Goal: Task Accomplishment & Management: Use online tool/utility

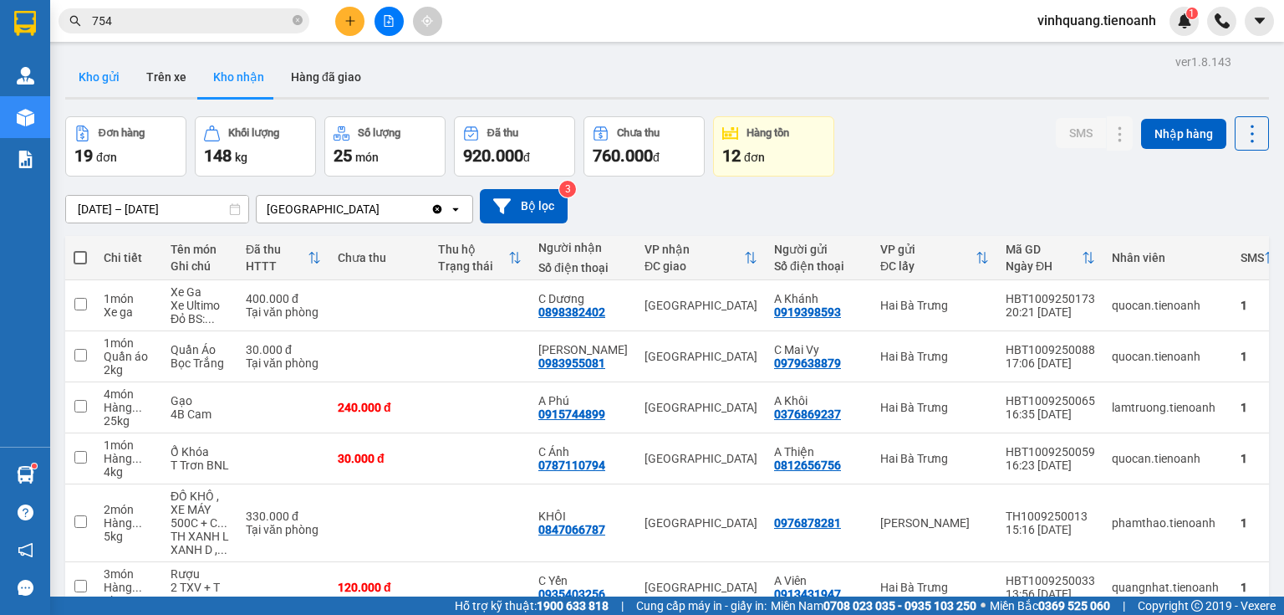
click at [100, 84] on button "Kho gửi" at bounding box center [99, 77] width 68 height 40
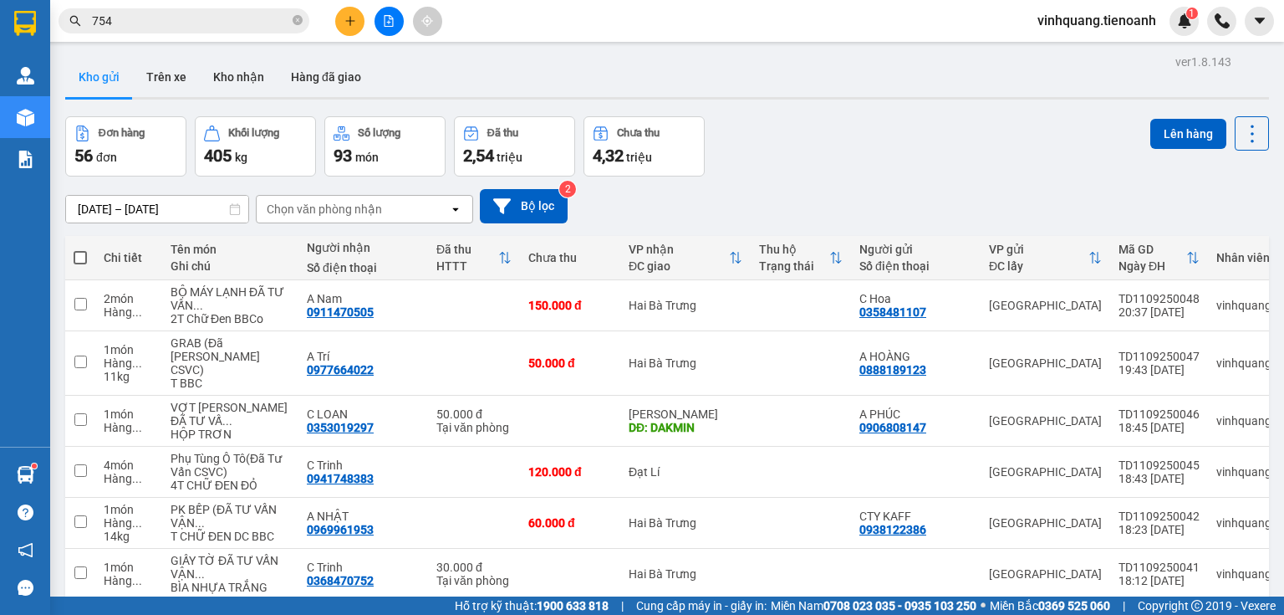
click at [75, 249] on label at bounding box center [80, 257] width 13 height 17
click at [80, 249] on input "checkbox" at bounding box center [80, 249] width 0 height 0
checkbox input "true"
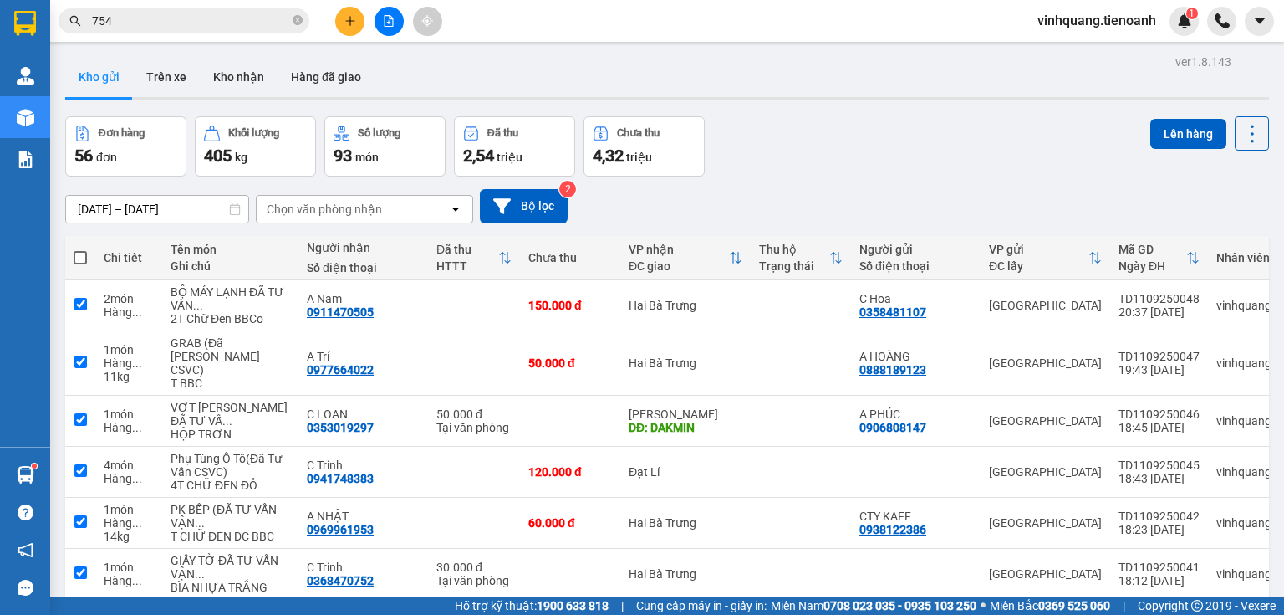
checkbox input "true"
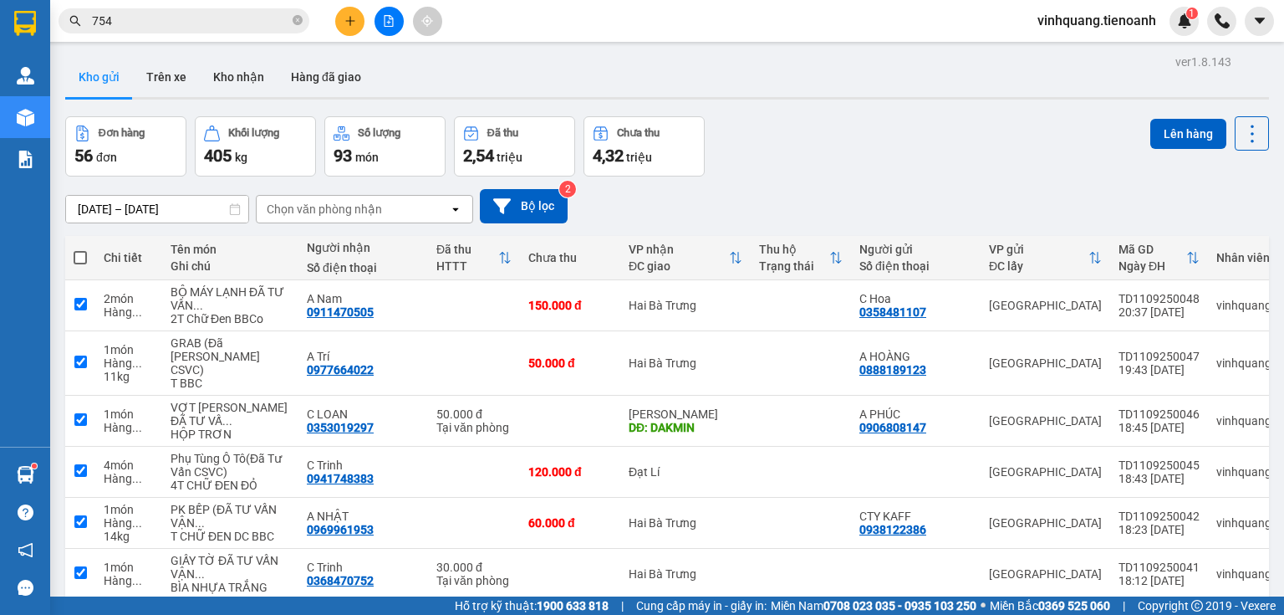
checkbox input "true"
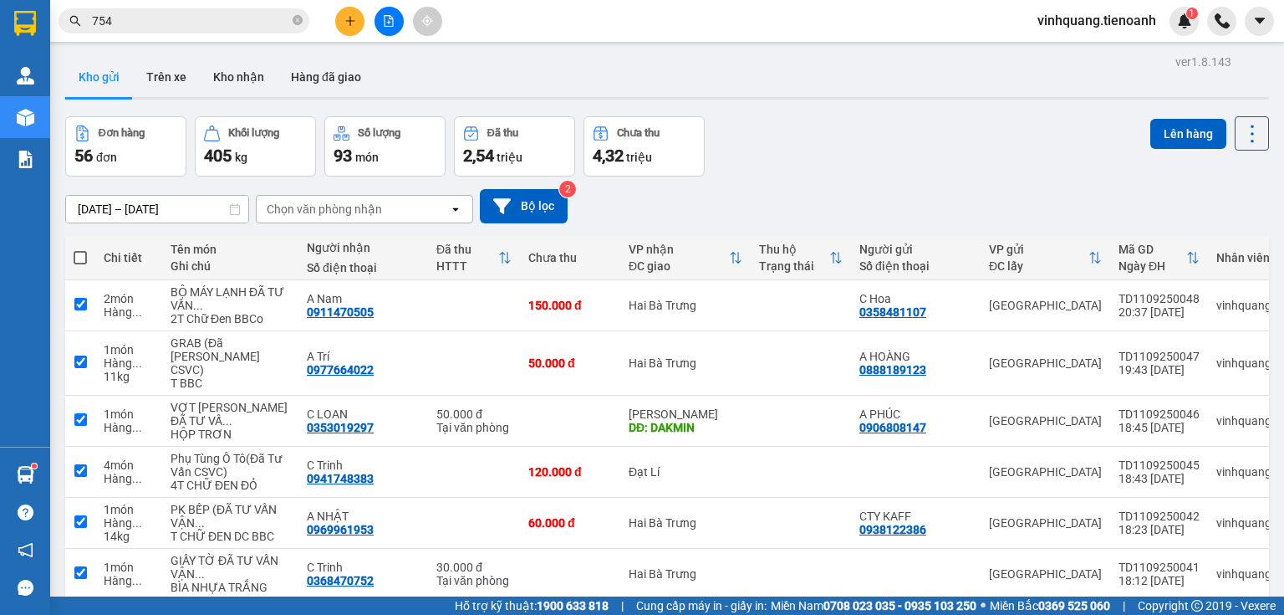
checkbox input "true"
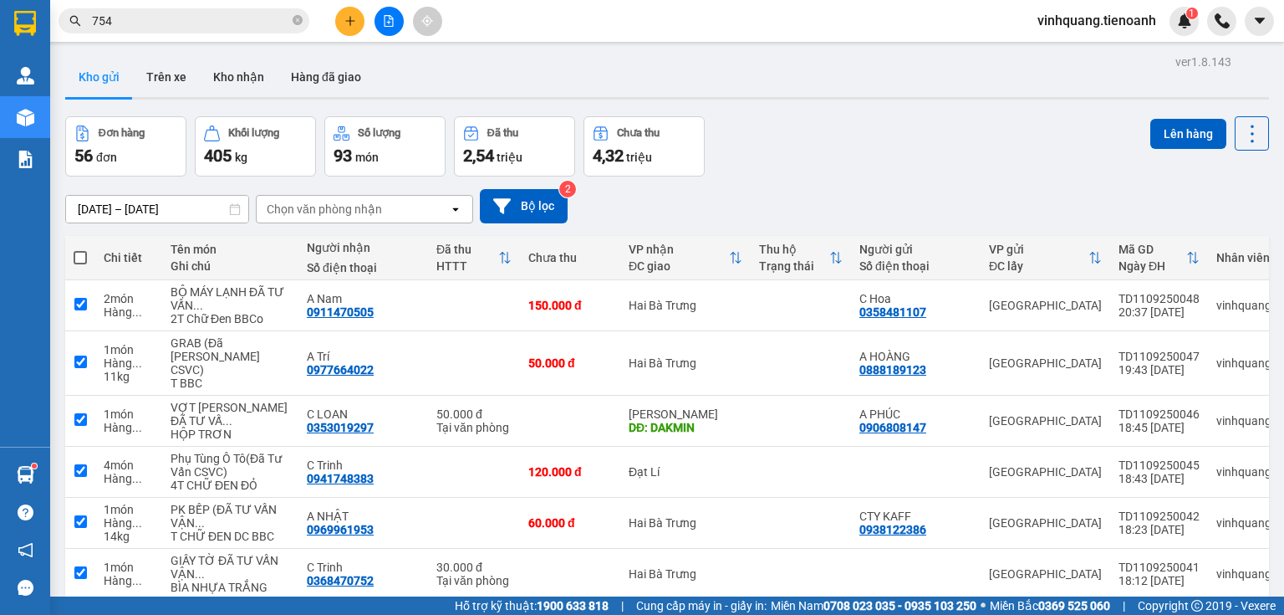
checkbox input "true"
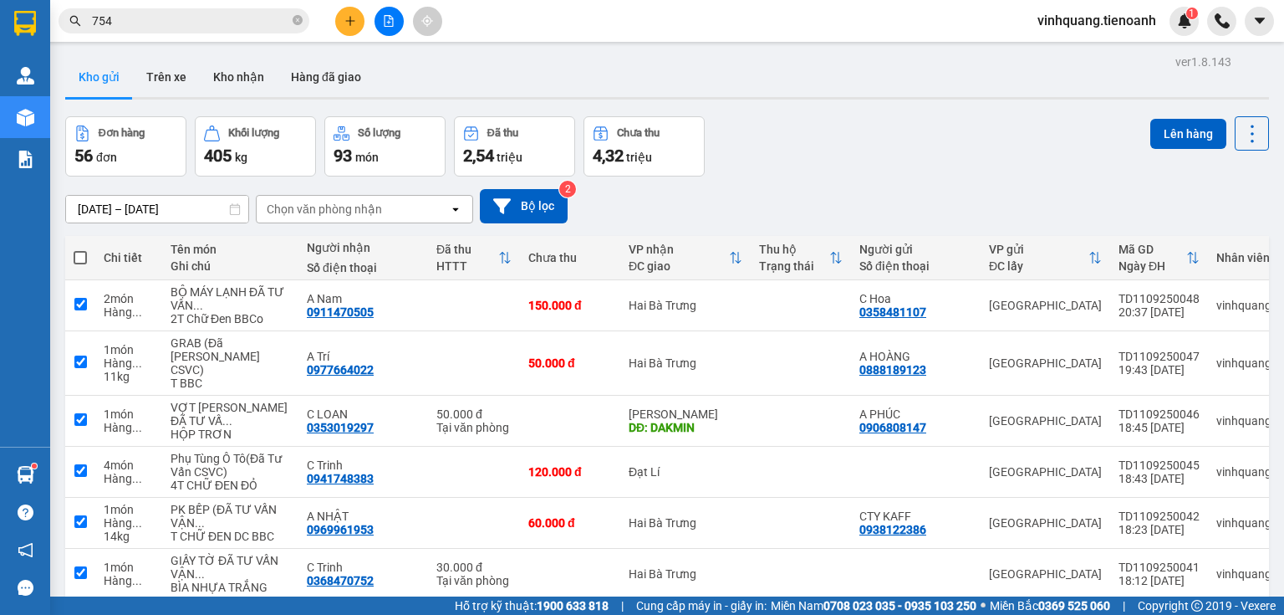
checkbox input "true"
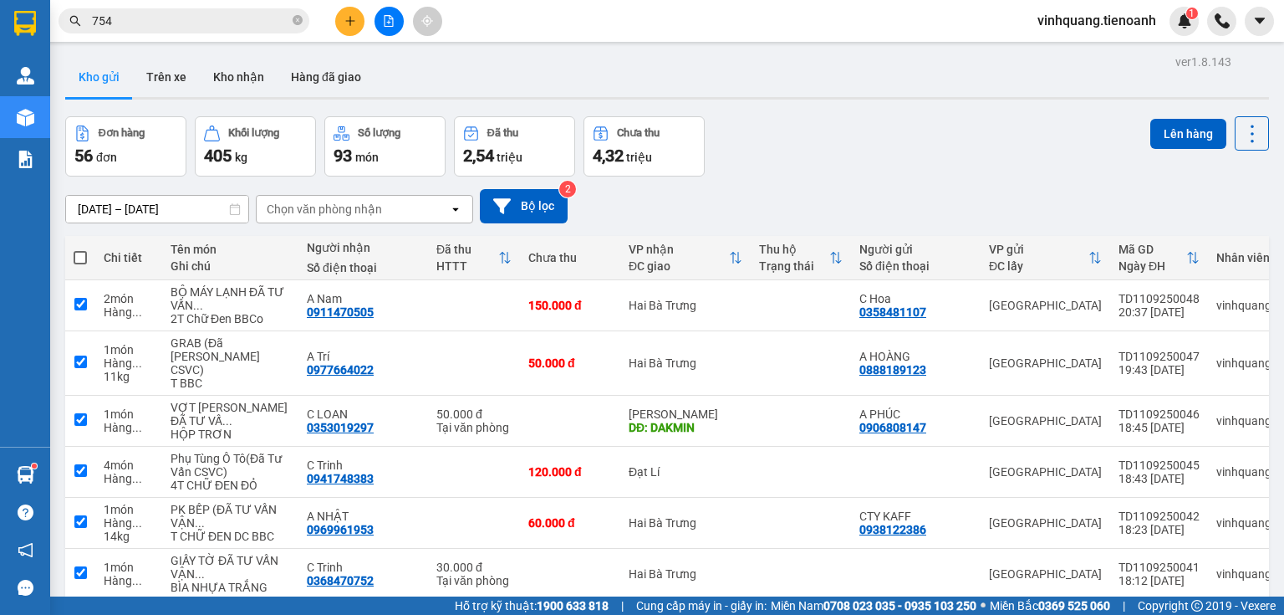
checkbox input "true"
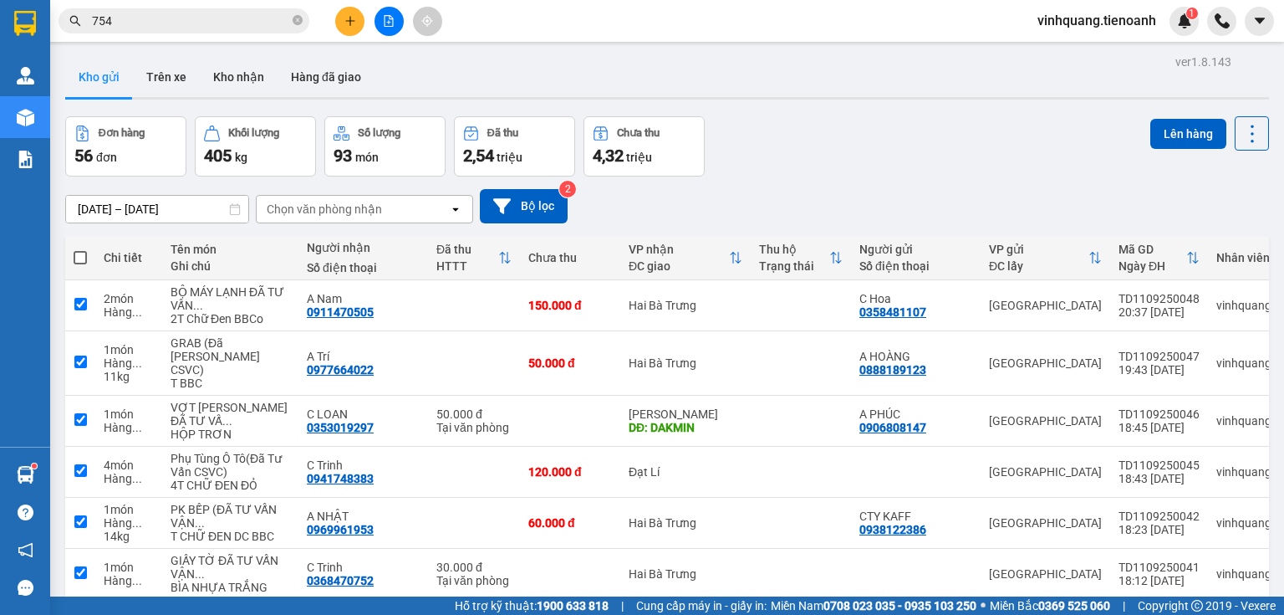
checkbox input "true"
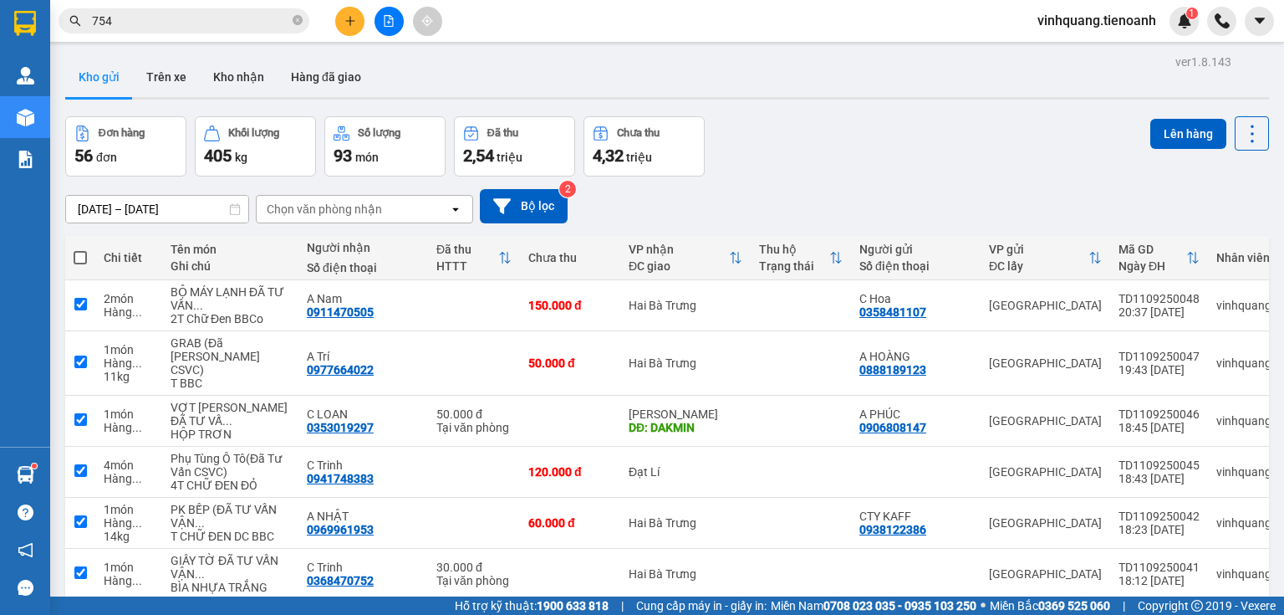
checkbox input "true"
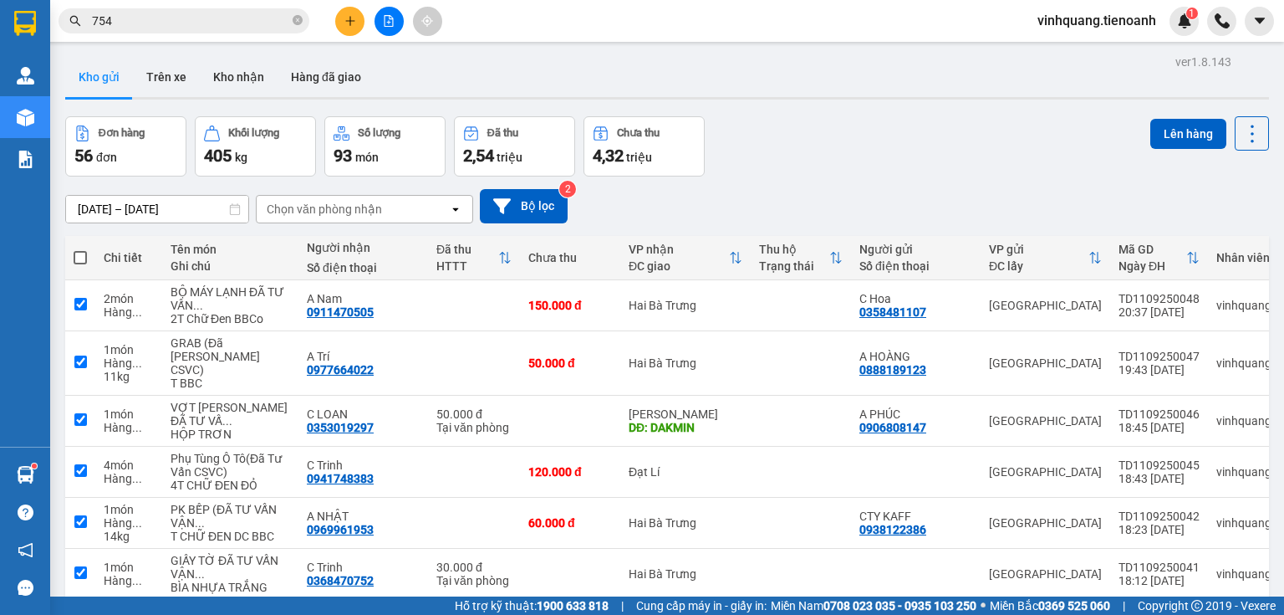
checkbox input "true"
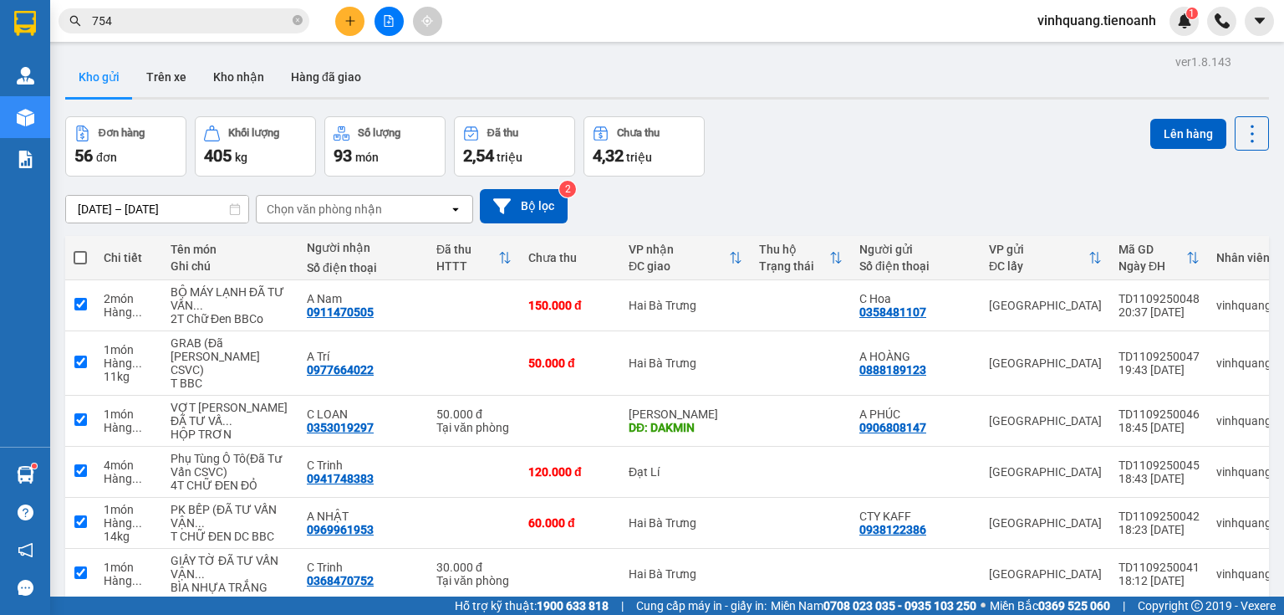
checkbox input "true"
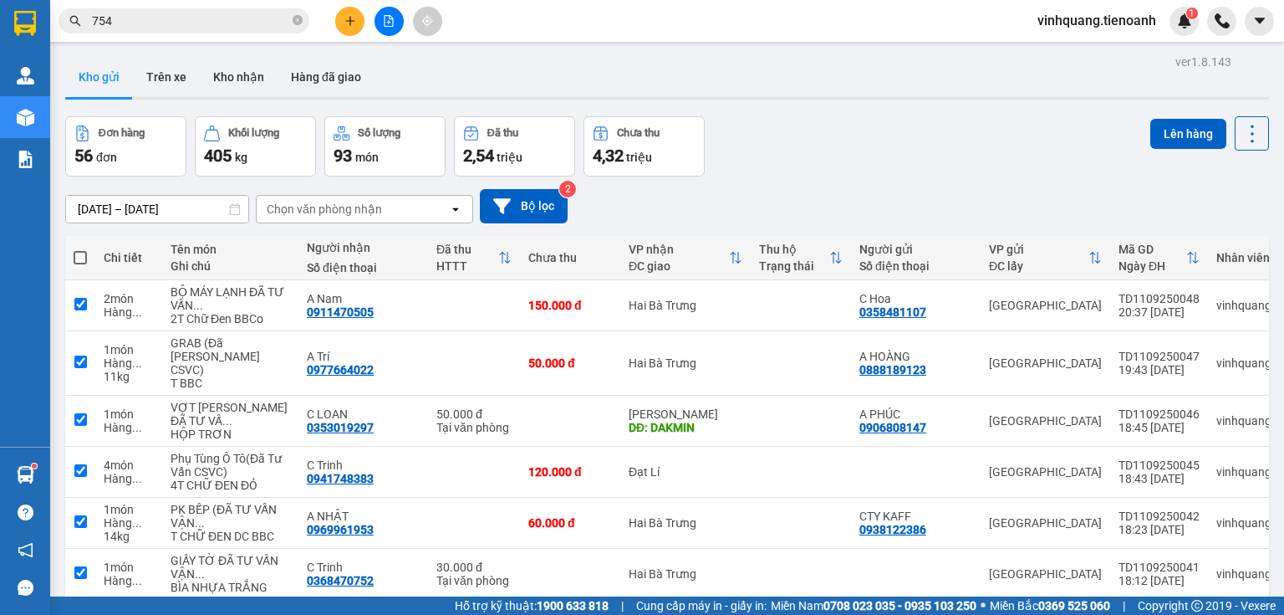
checkbox input "true"
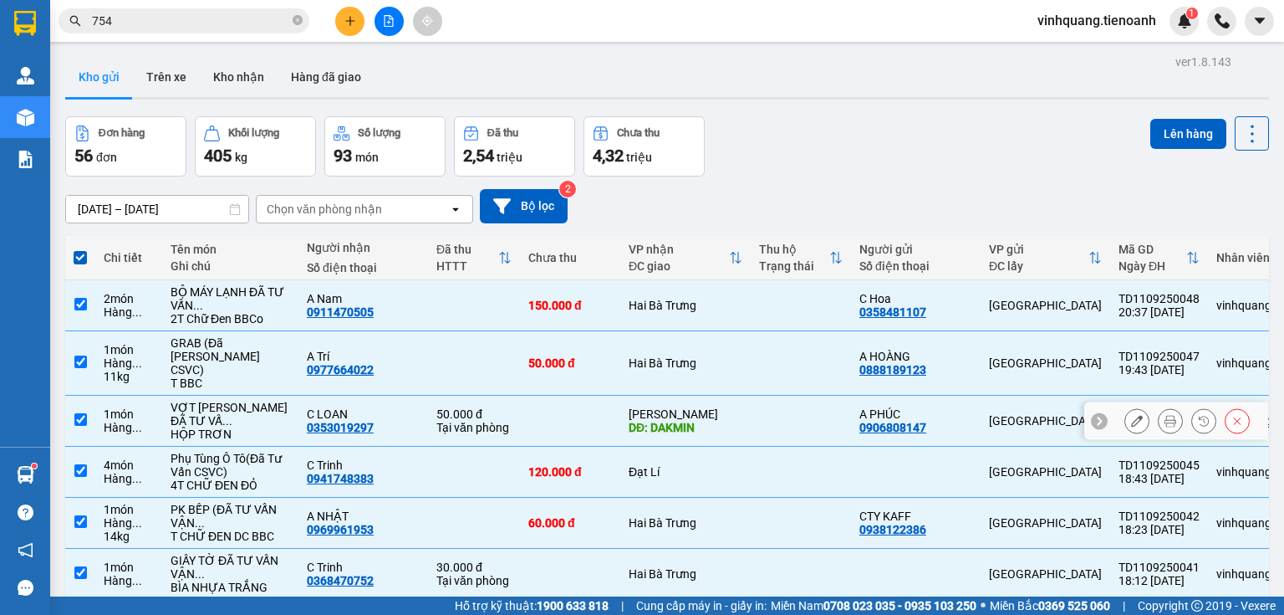
click at [436, 434] on div "Tại văn phòng" at bounding box center [473, 427] width 75 height 13
checkbox input "false"
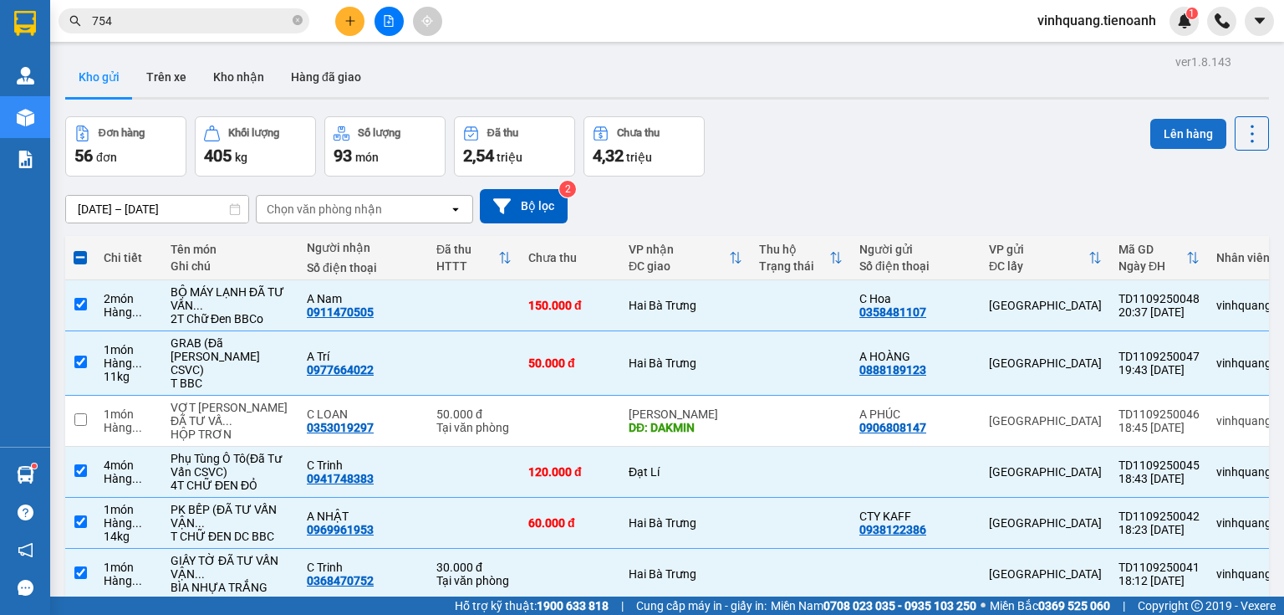
click at [1161, 141] on button "Lên hàng" at bounding box center [1189, 134] width 76 height 30
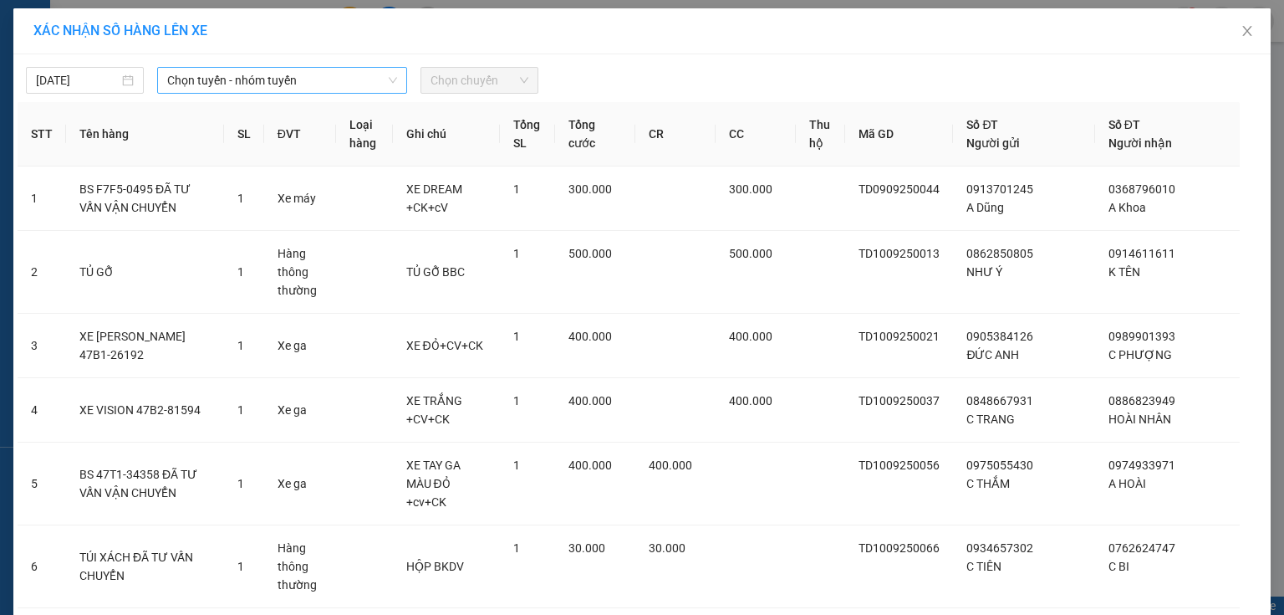
drag, startPoint x: 214, startPoint y: 80, endPoint x: 234, endPoint y: 92, distance: 23.2
click at [215, 80] on span "Chọn tuyến - nhóm tuyến" at bounding box center [282, 80] width 230 height 25
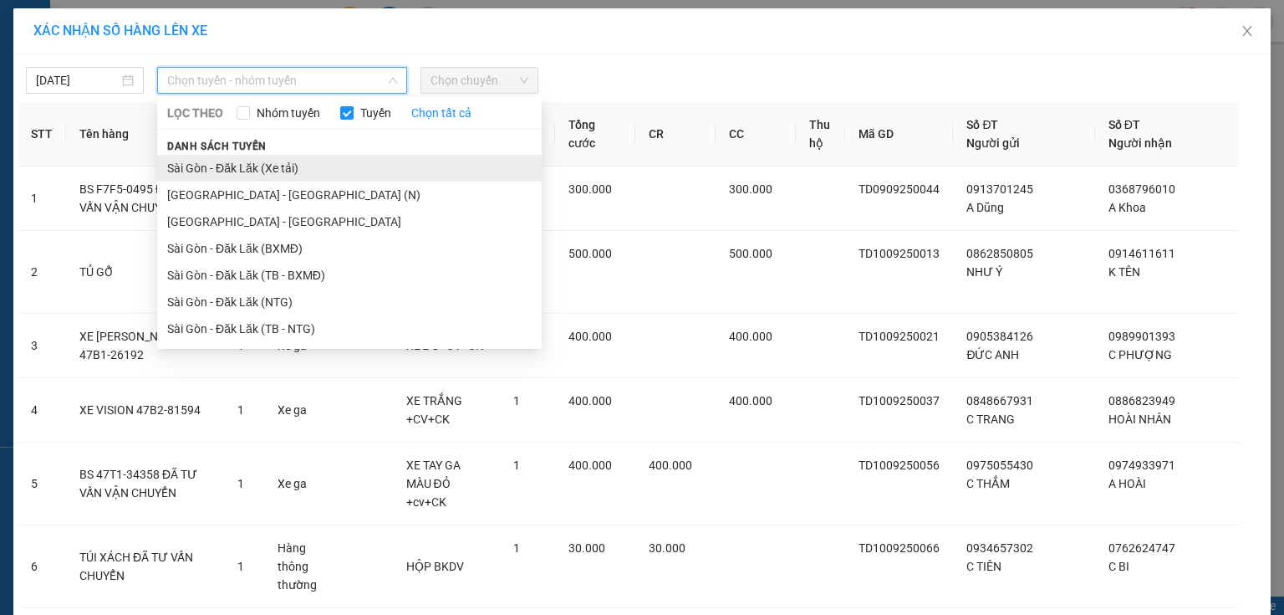
click at [322, 172] on li "Sài Gòn - Đăk Lăk (Xe tải)" at bounding box center [349, 168] width 385 height 27
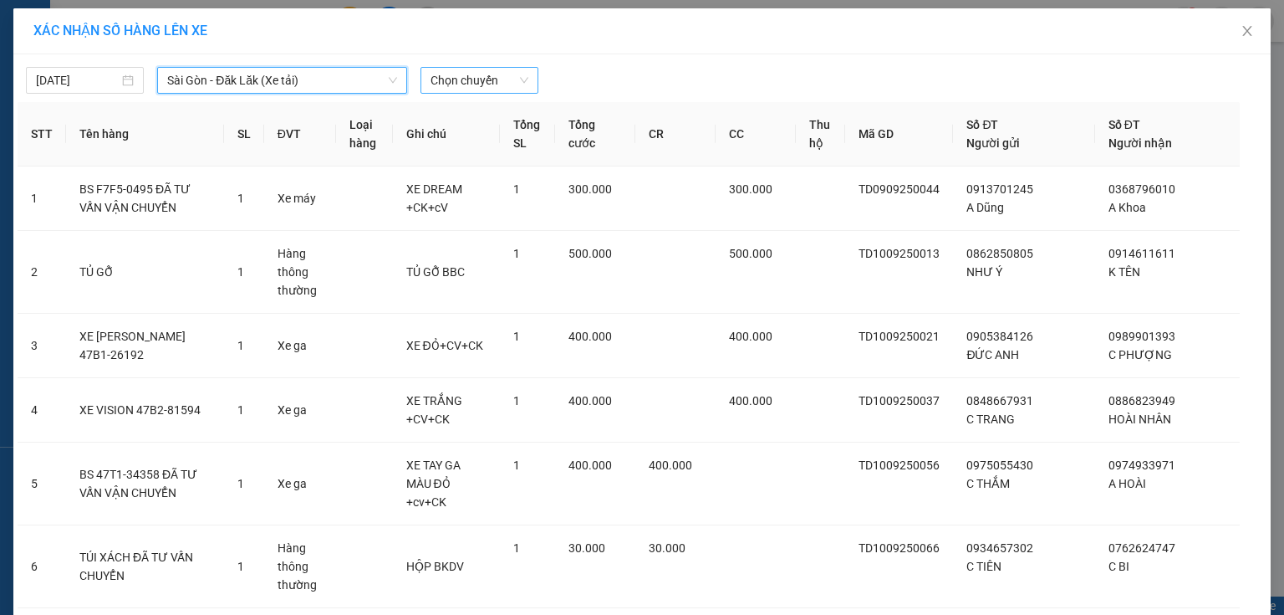
click at [475, 79] on span "Chọn chuyến" at bounding box center [480, 80] width 98 height 25
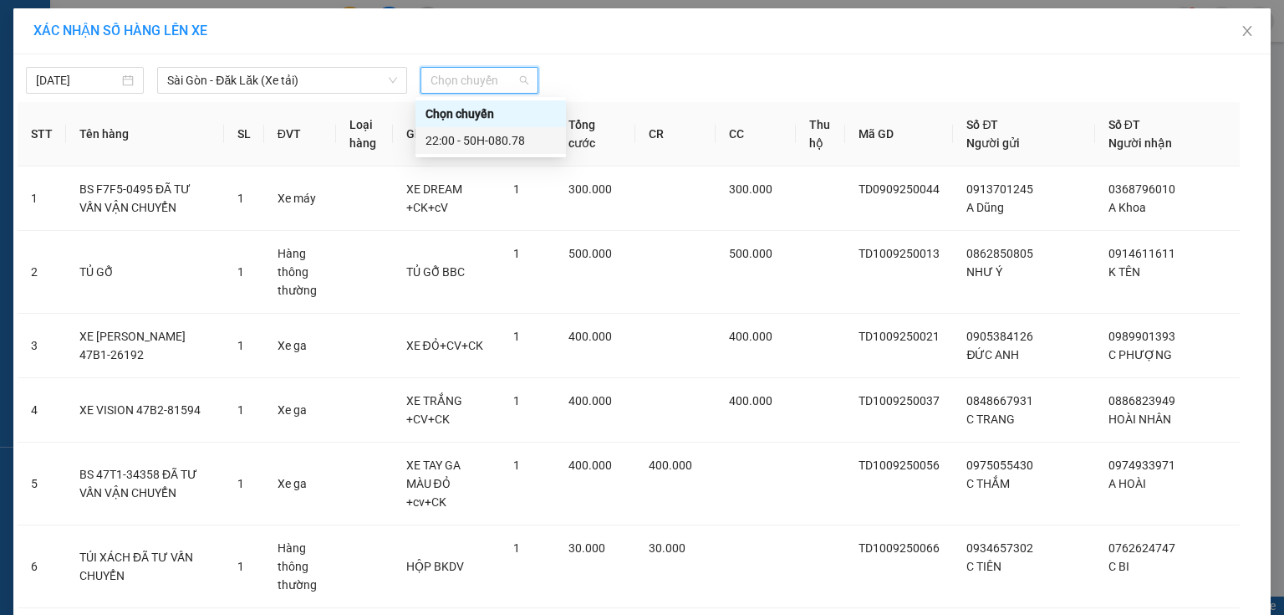
click at [495, 138] on div "22:00 - 50H-080.78" at bounding box center [491, 140] width 130 height 18
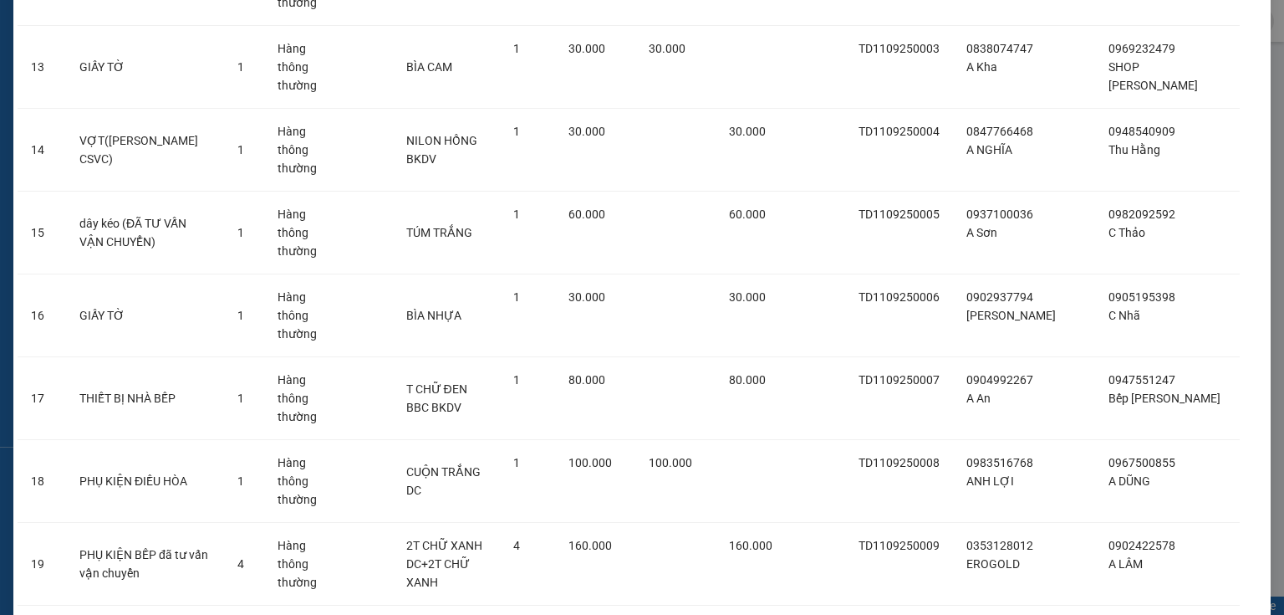
scroll to position [3307, 0]
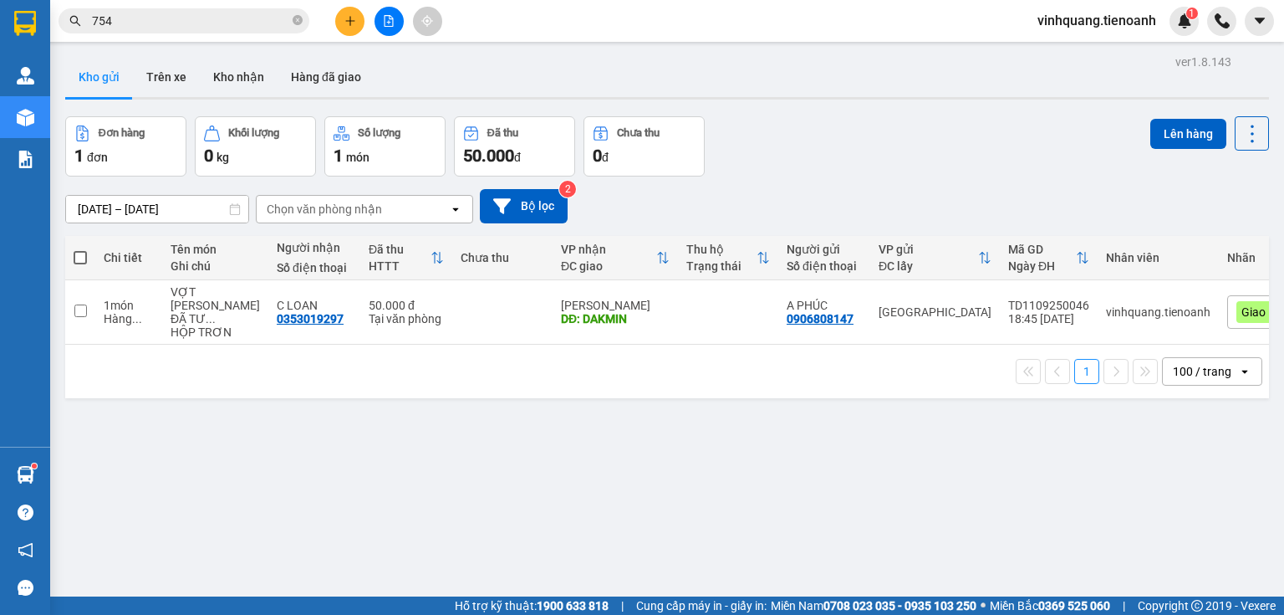
click at [140, 205] on input "[DATE] – [DATE]" at bounding box center [157, 209] width 182 height 27
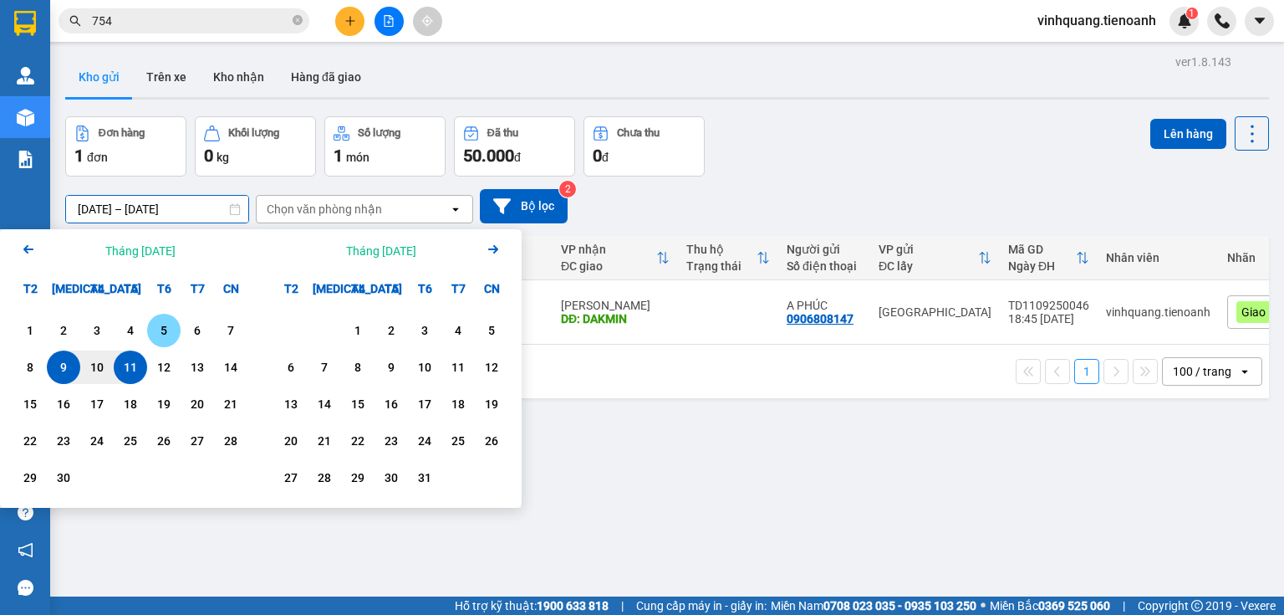
click at [157, 324] on div "5" at bounding box center [163, 330] width 23 height 20
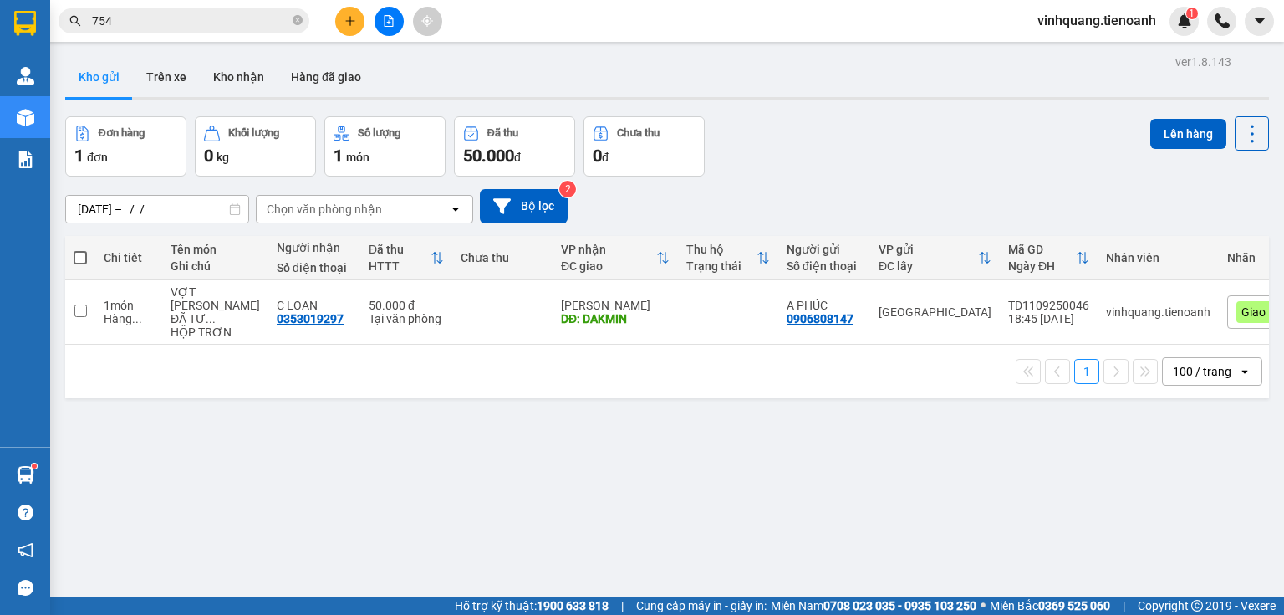
click at [339, 206] on div "Chọn văn phòng nhận" at bounding box center [324, 209] width 115 height 17
click at [182, 207] on input "[DATE] – / /" at bounding box center [157, 209] width 182 height 27
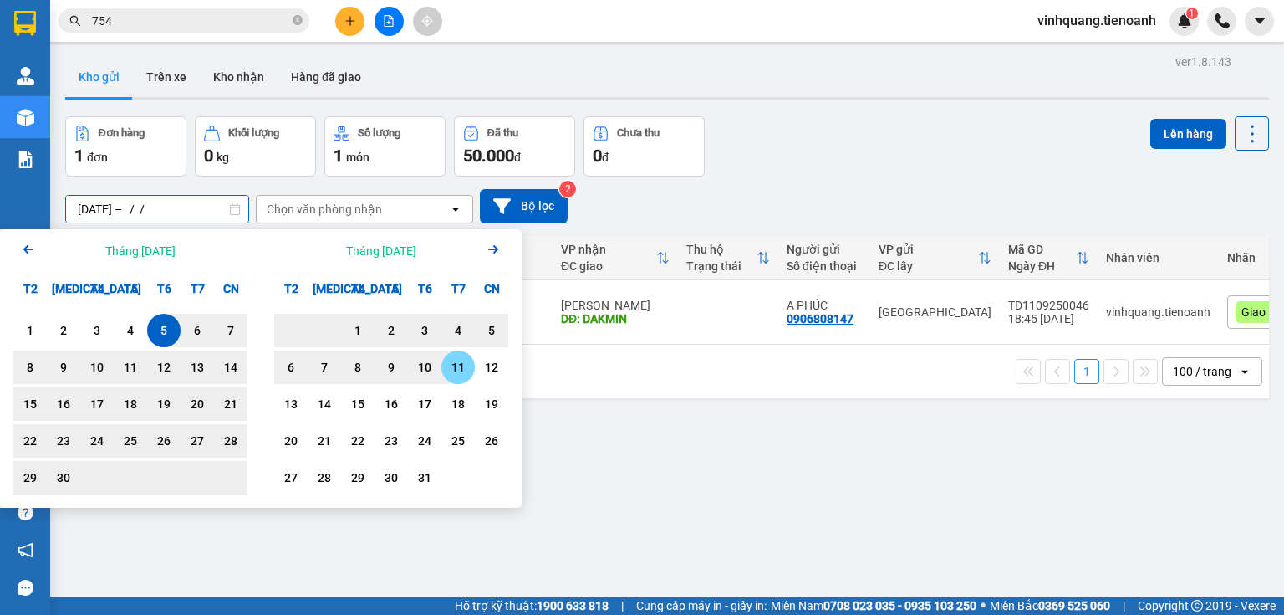
click at [448, 373] on div "11" at bounding box center [458, 367] width 23 height 20
type input "[DATE] – [DATE]"
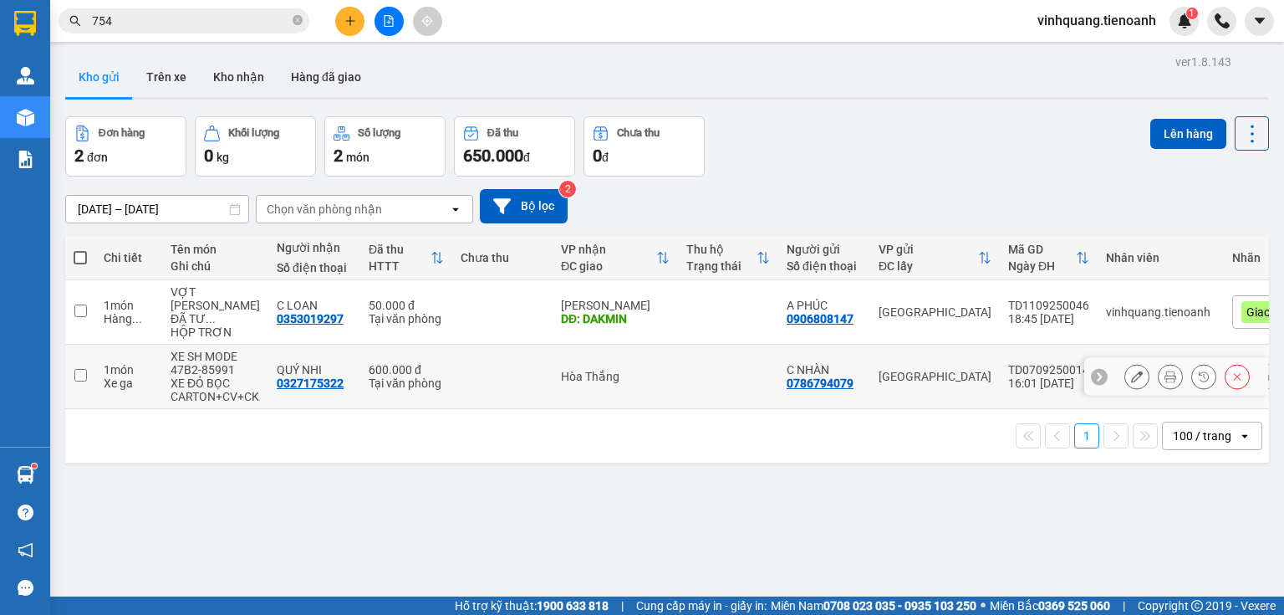
click at [81, 369] on input "checkbox" at bounding box center [80, 375] width 13 height 13
checkbox input "true"
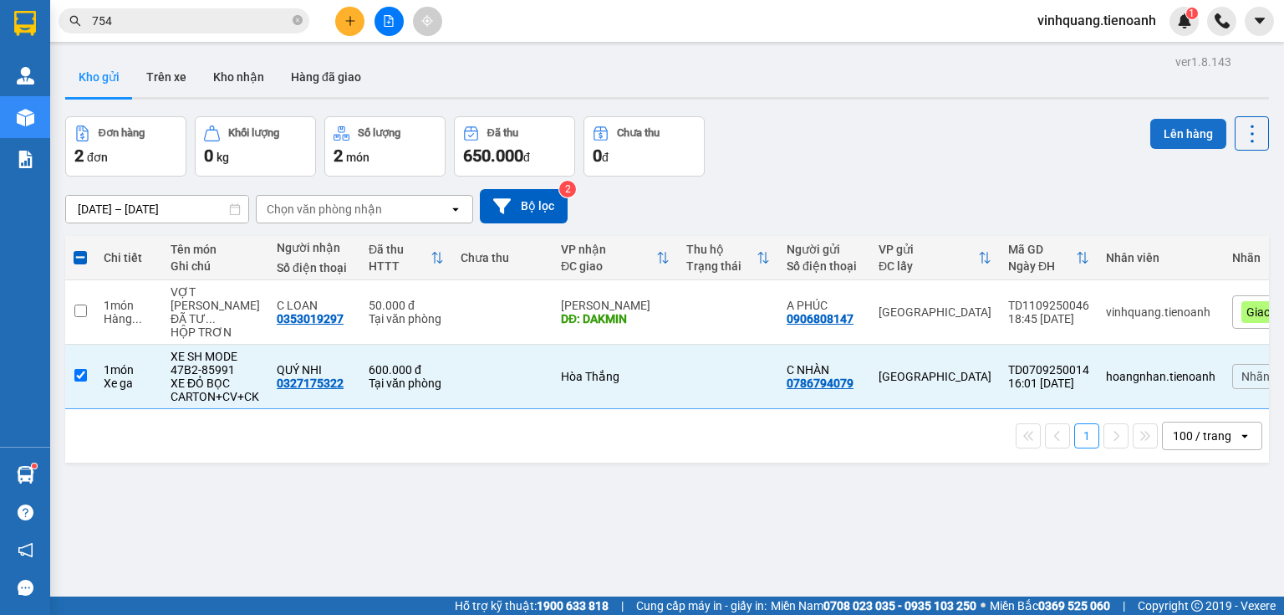
click at [1196, 126] on button "Lên hàng" at bounding box center [1189, 134] width 76 height 30
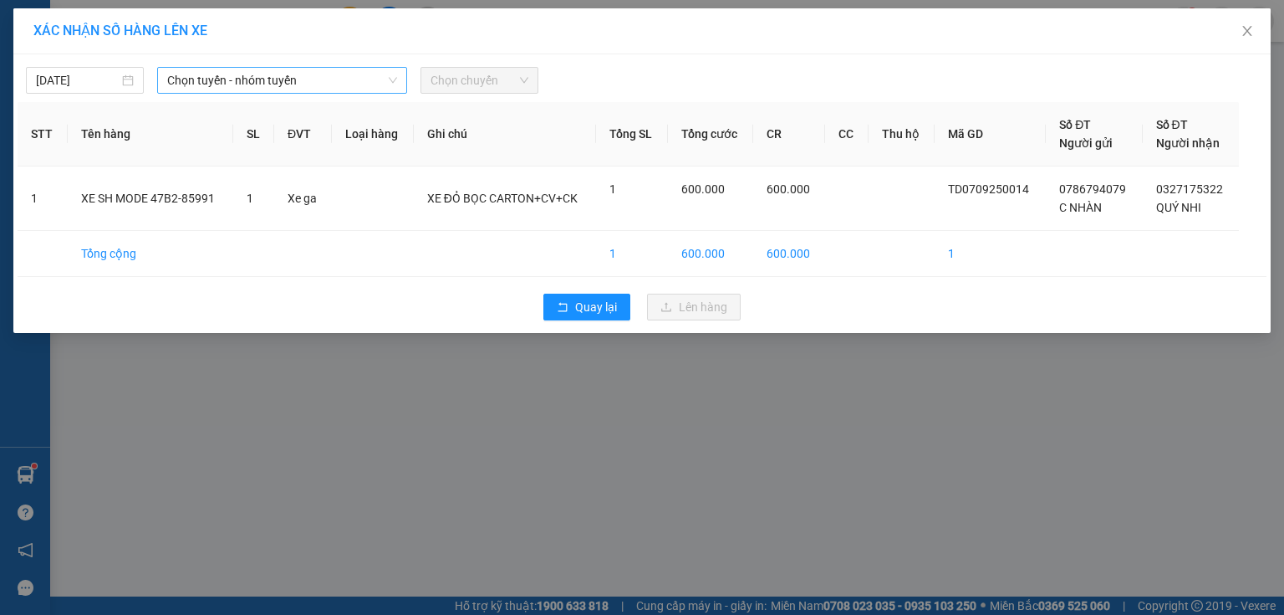
click at [308, 90] on span "Chọn tuyến - nhóm tuyến" at bounding box center [282, 80] width 230 height 25
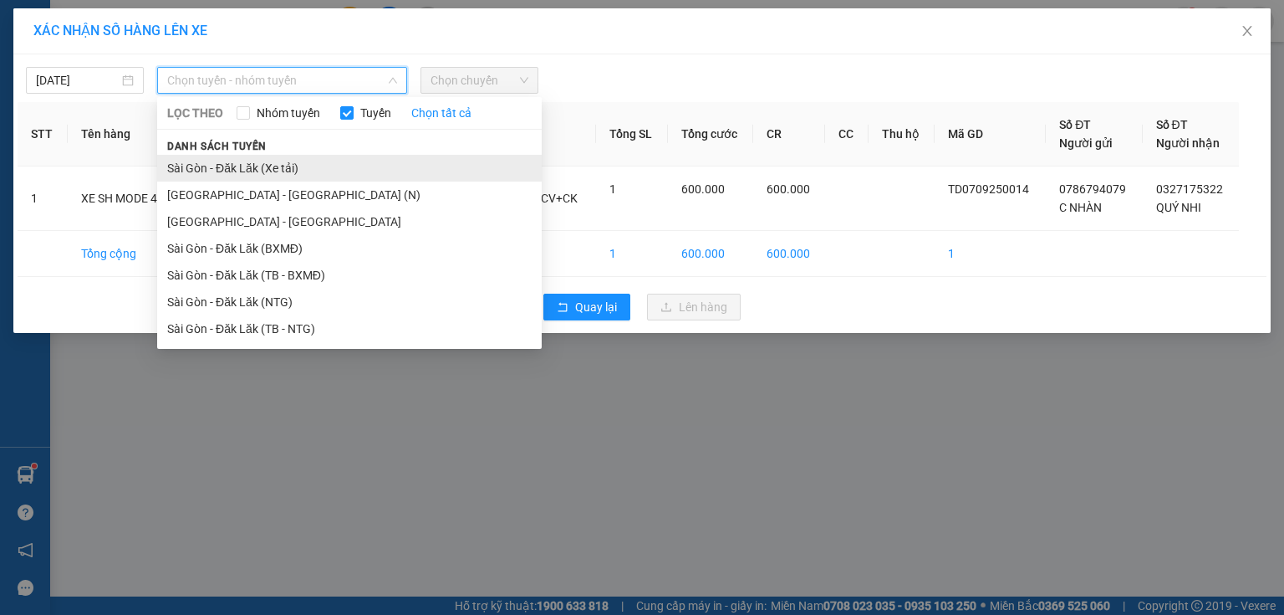
click at [294, 171] on li "Sài Gòn - Đăk Lăk (Xe tải)" at bounding box center [349, 168] width 385 height 27
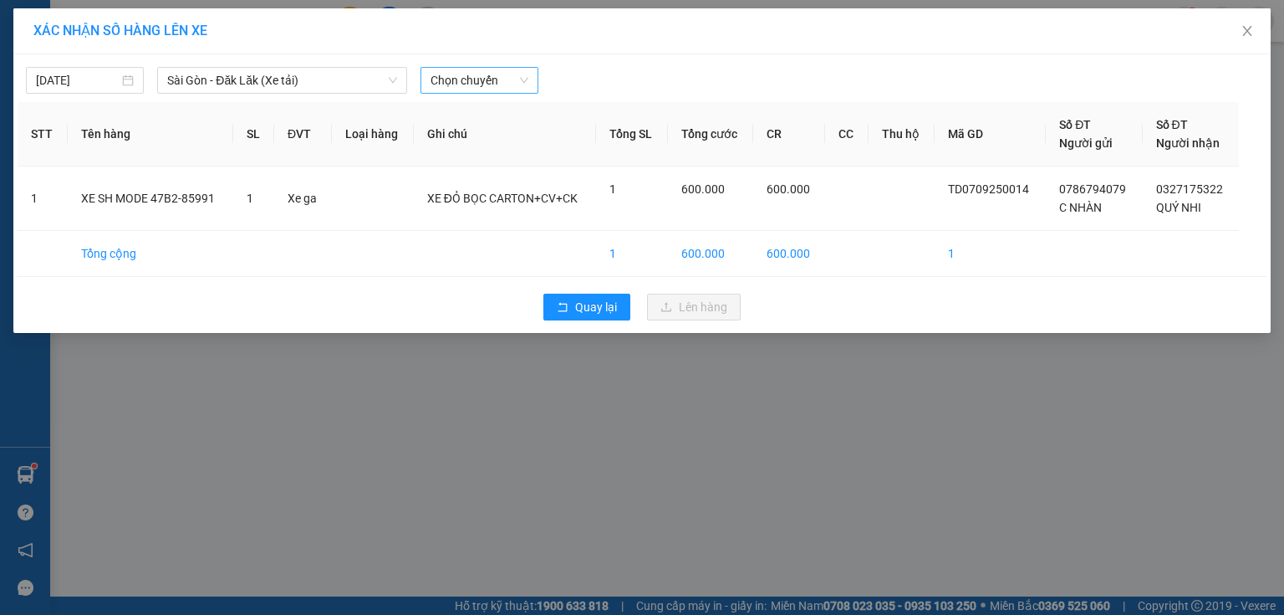
drag, startPoint x: 431, startPoint y: 54, endPoint x: 493, endPoint y: 77, distance: 65.4
click at [442, 57] on div "[DATE] [GEOGRAPHIC_DATA] - Đăk Lăk (Xe tải) LỌC THEO Nhóm tuyến Tuyến Chọn tất …" at bounding box center [642, 193] width 1258 height 278
click at [493, 77] on span "Chọn chuyến" at bounding box center [480, 80] width 98 height 25
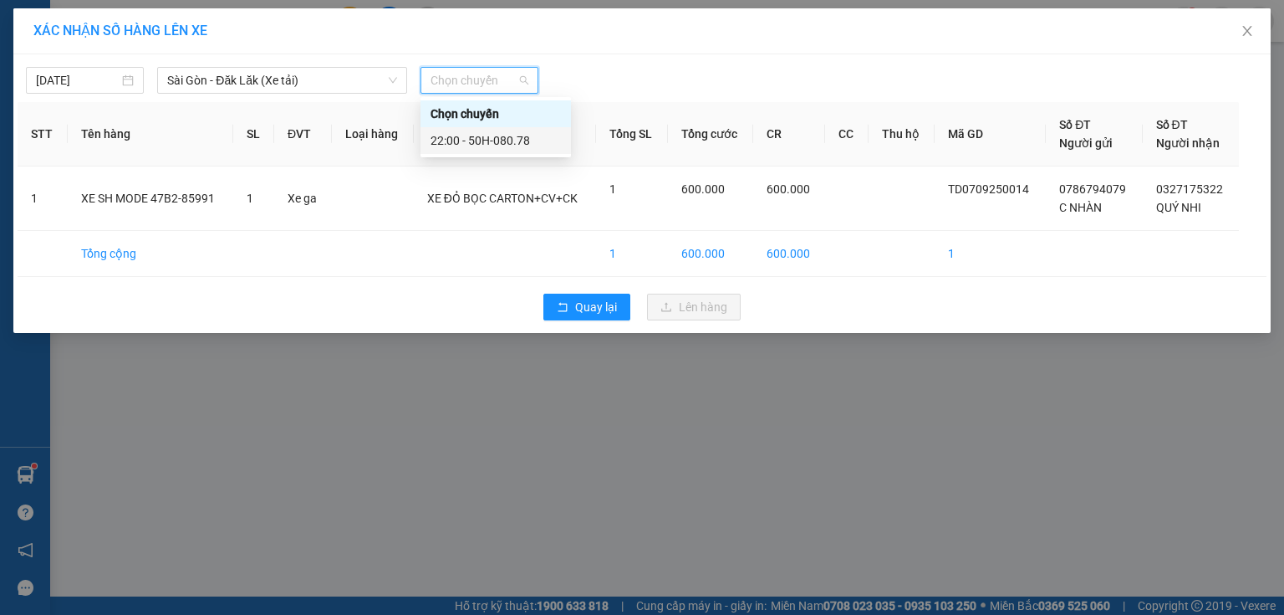
drag, startPoint x: 492, startPoint y: 144, endPoint x: 510, endPoint y: 154, distance: 21.0
click at [492, 144] on div "22:00 - 50H-080.78" at bounding box center [496, 140] width 130 height 18
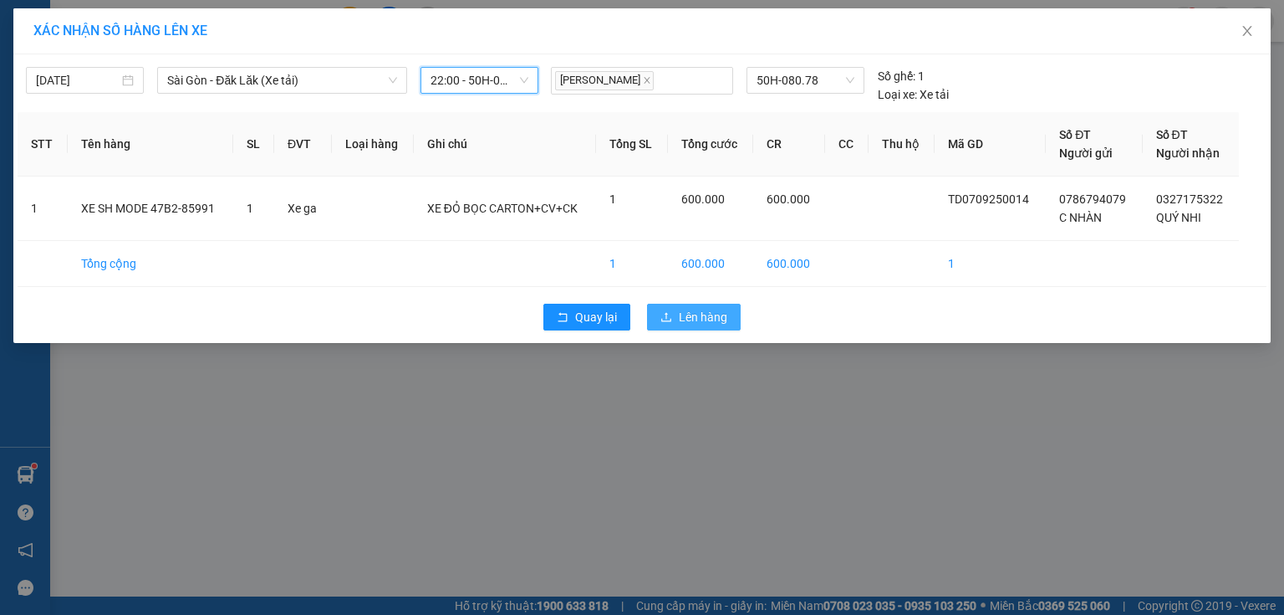
click at [714, 324] on span "Lên hàng" at bounding box center [703, 317] width 48 height 18
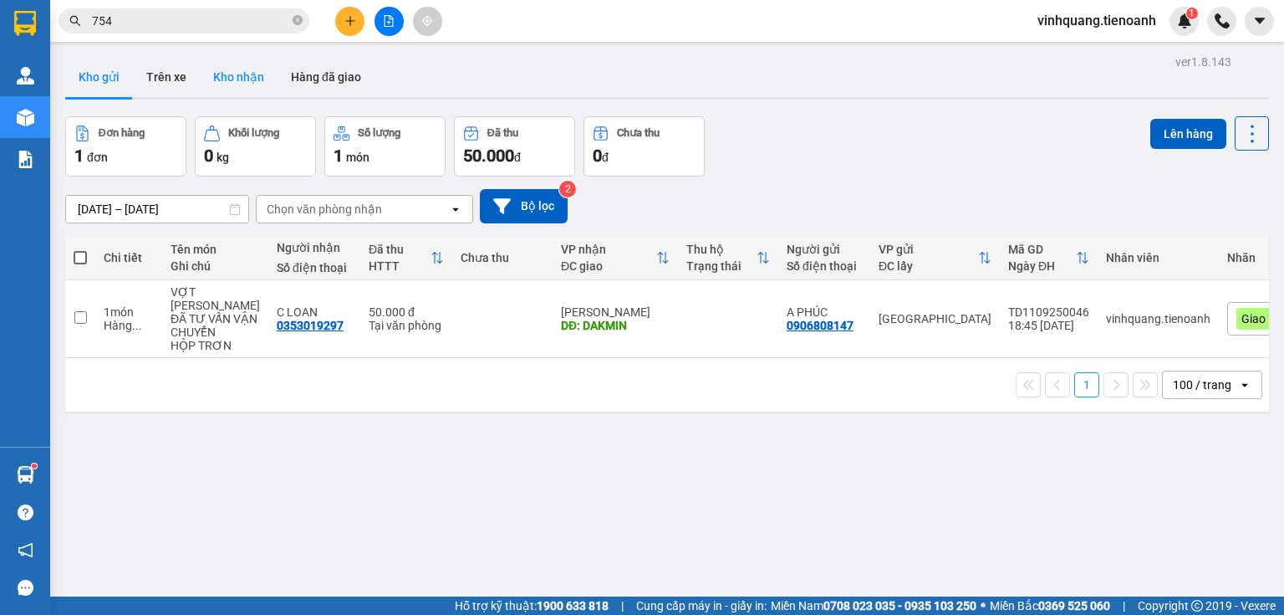
click at [246, 68] on button "Kho nhận" at bounding box center [239, 77] width 78 height 40
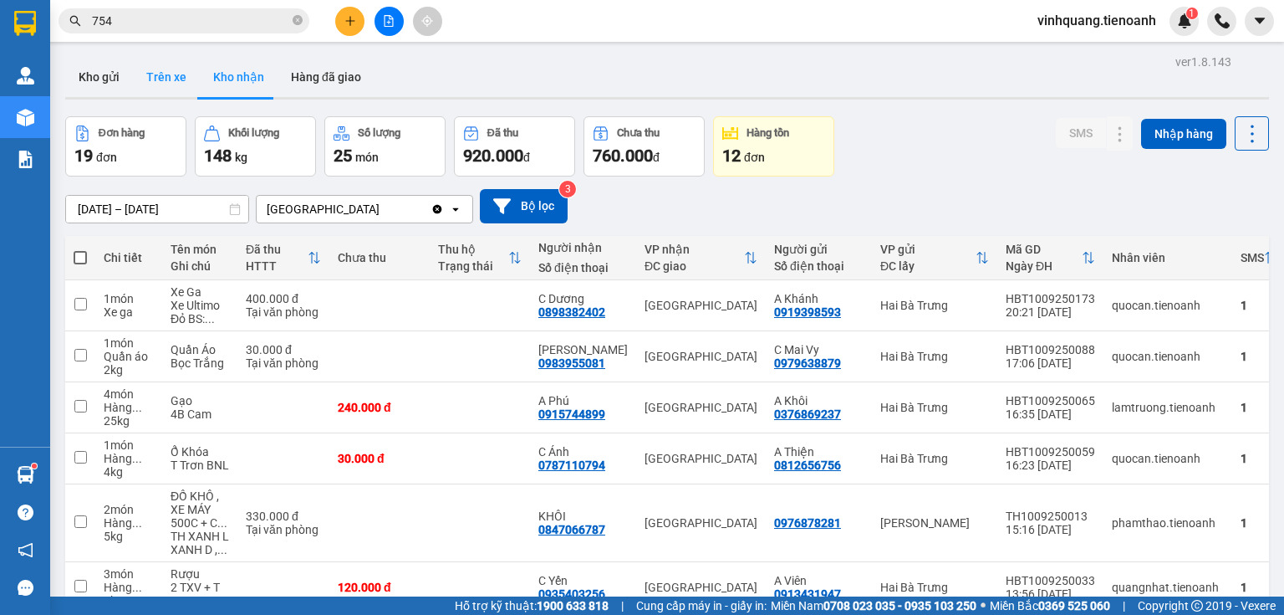
click at [151, 84] on button "Trên xe" at bounding box center [166, 77] width 67 height 40
type input "[DATE] – [DATE]"
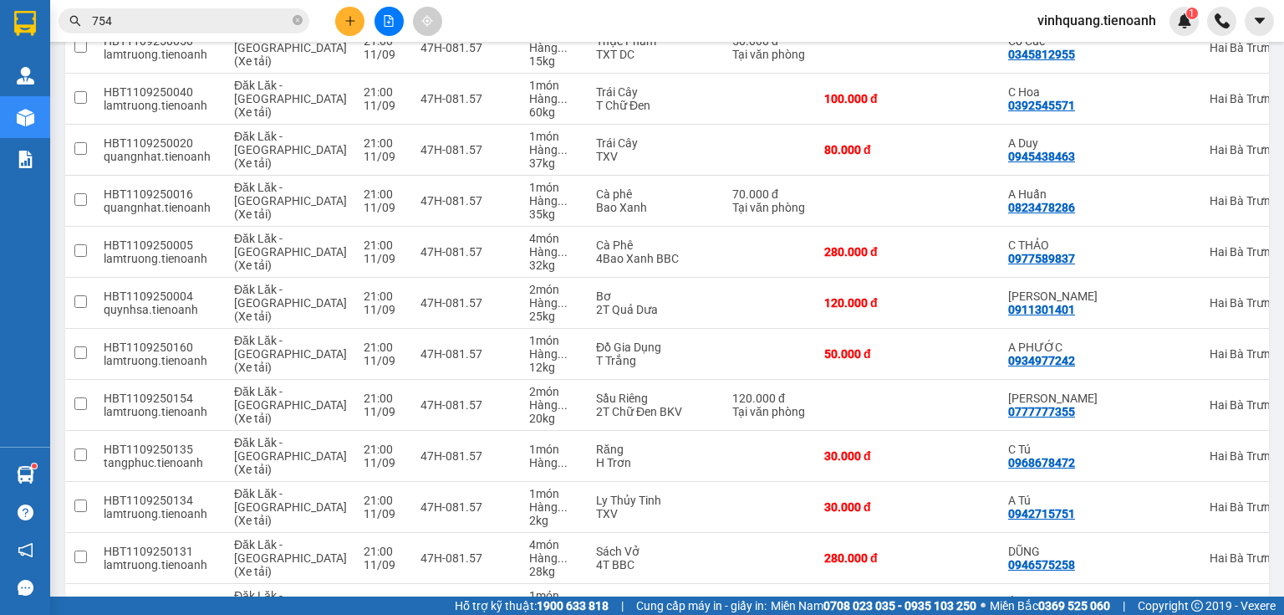
scroll to position [3679, 0]
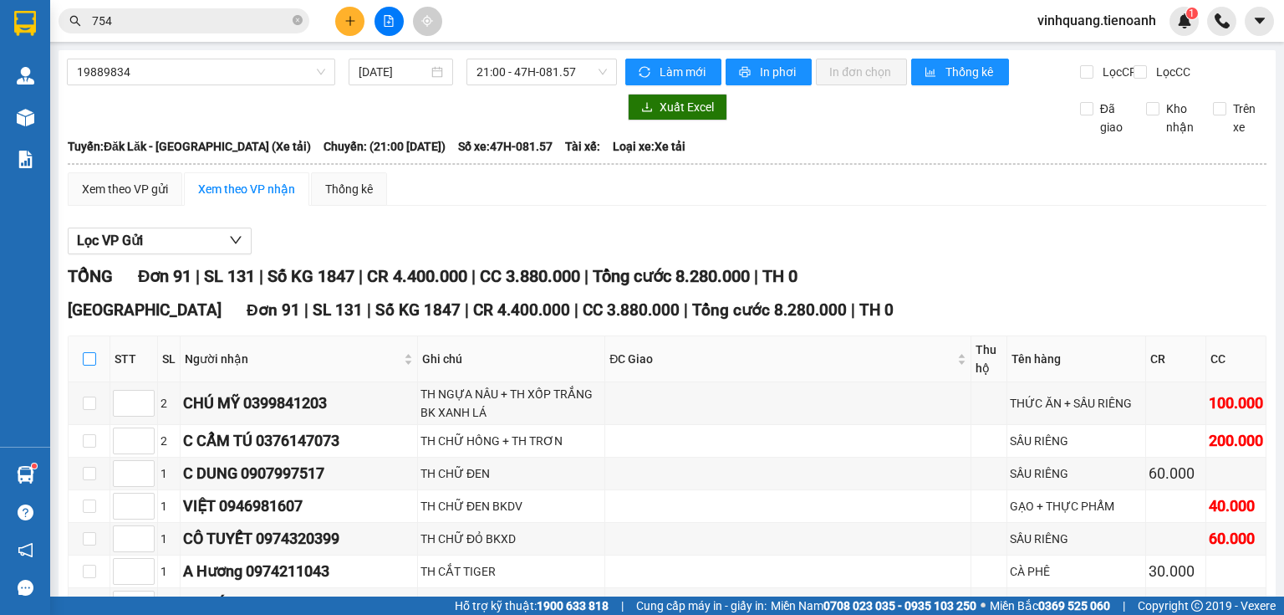
click at [84, 365] on input "checkbox" at bounding box center [89, 358] width 13 height 13
checkbox input "true"
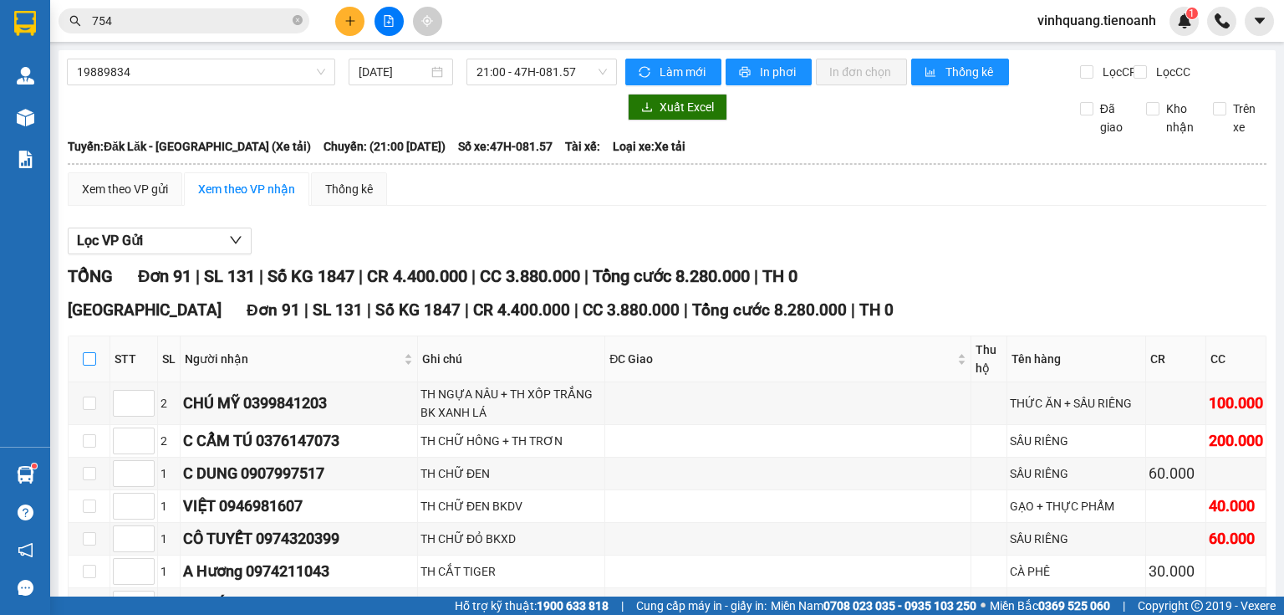
checkbox input "true"
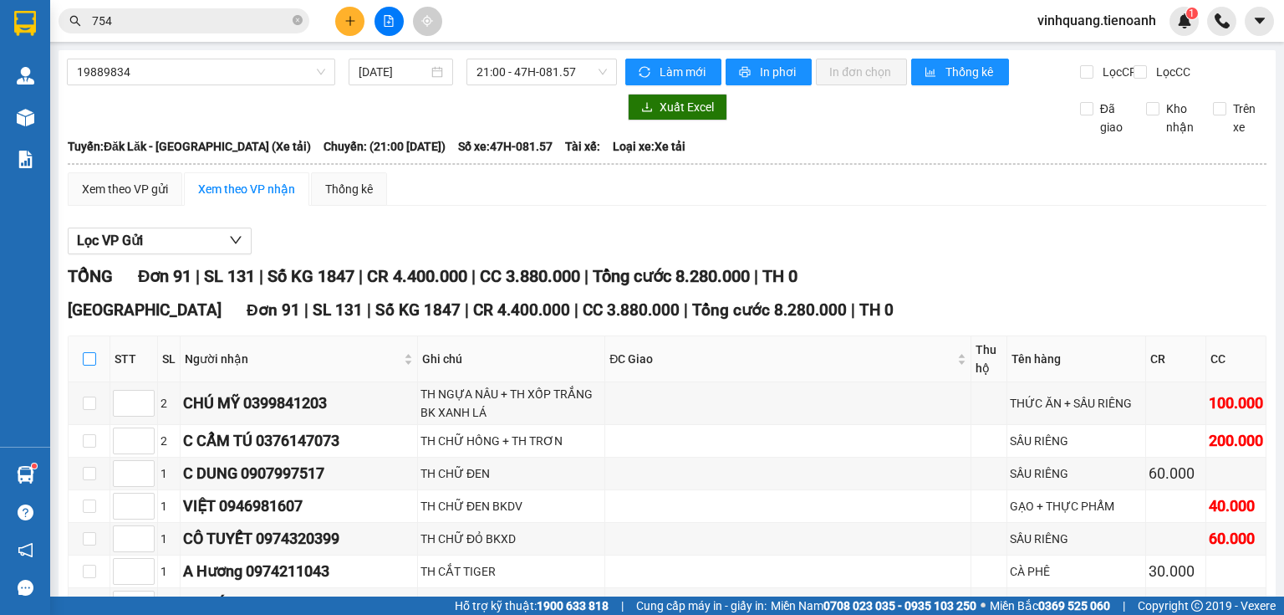
checkbox input "true"
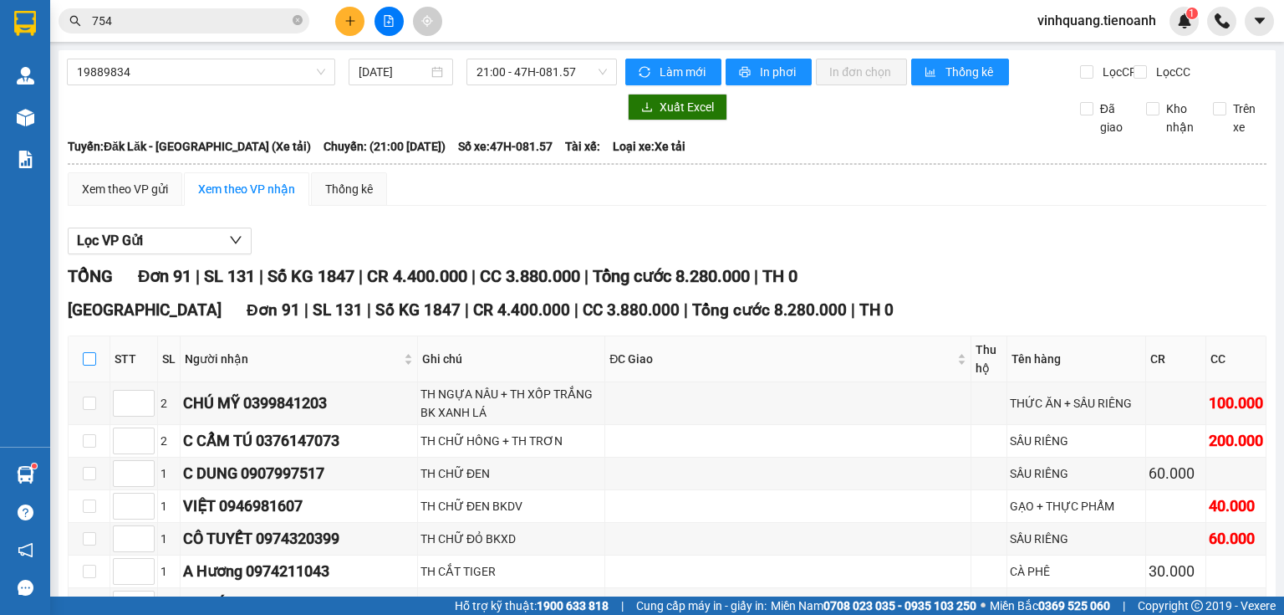
checkbox input "true"
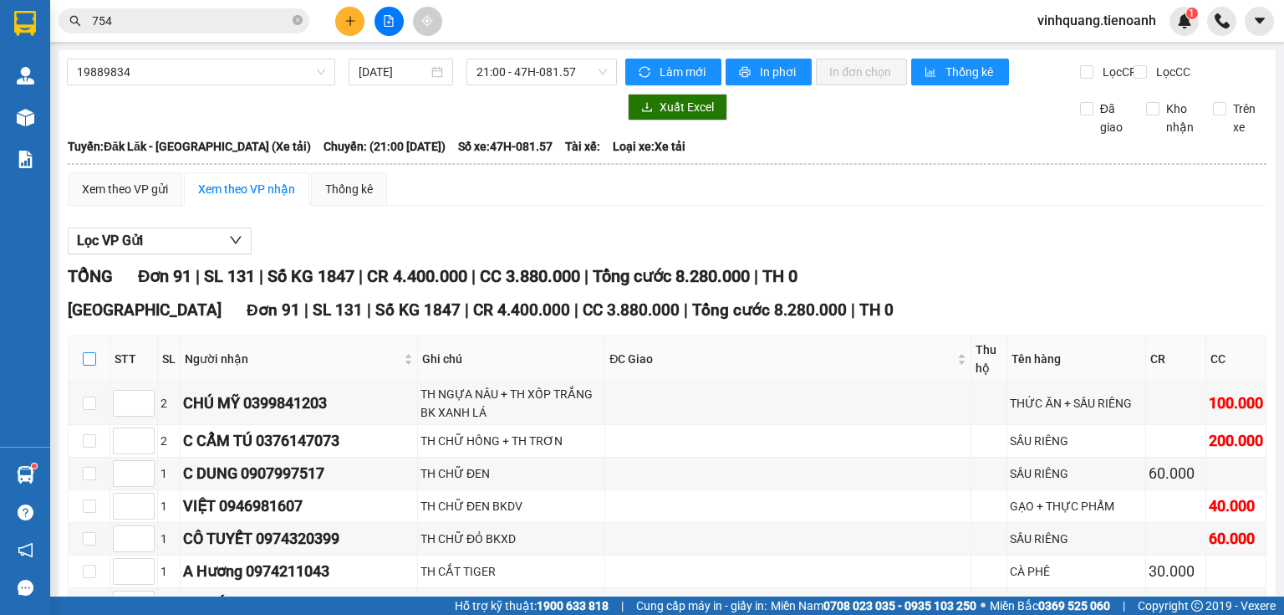
checkbox input "true"
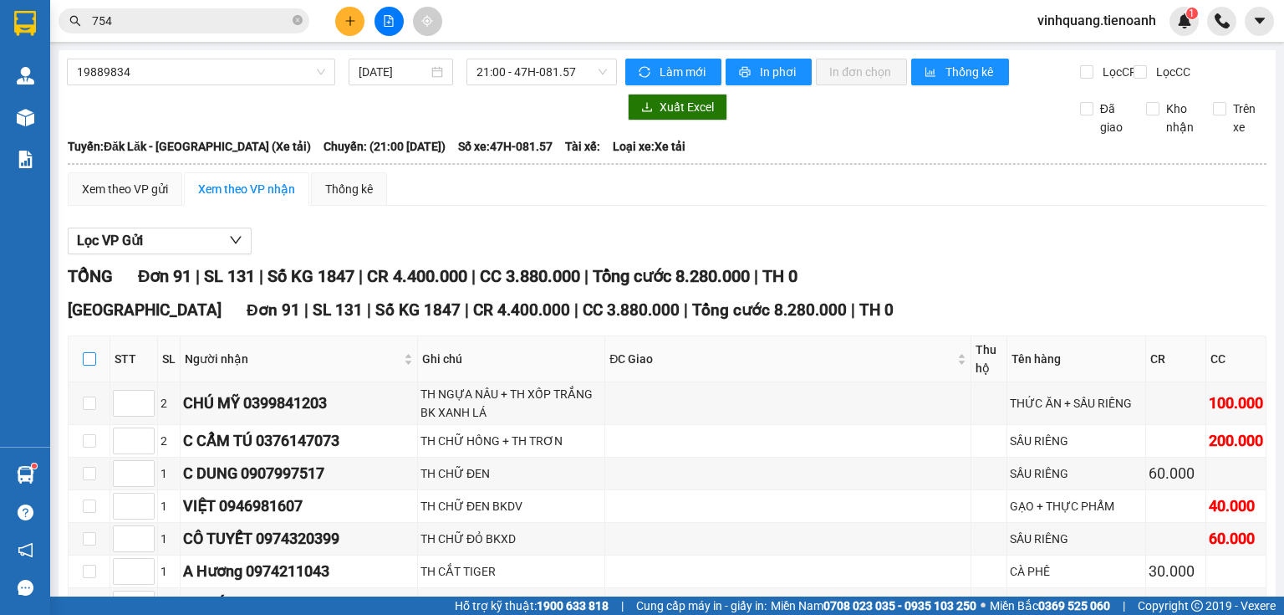
checkbox input "true"
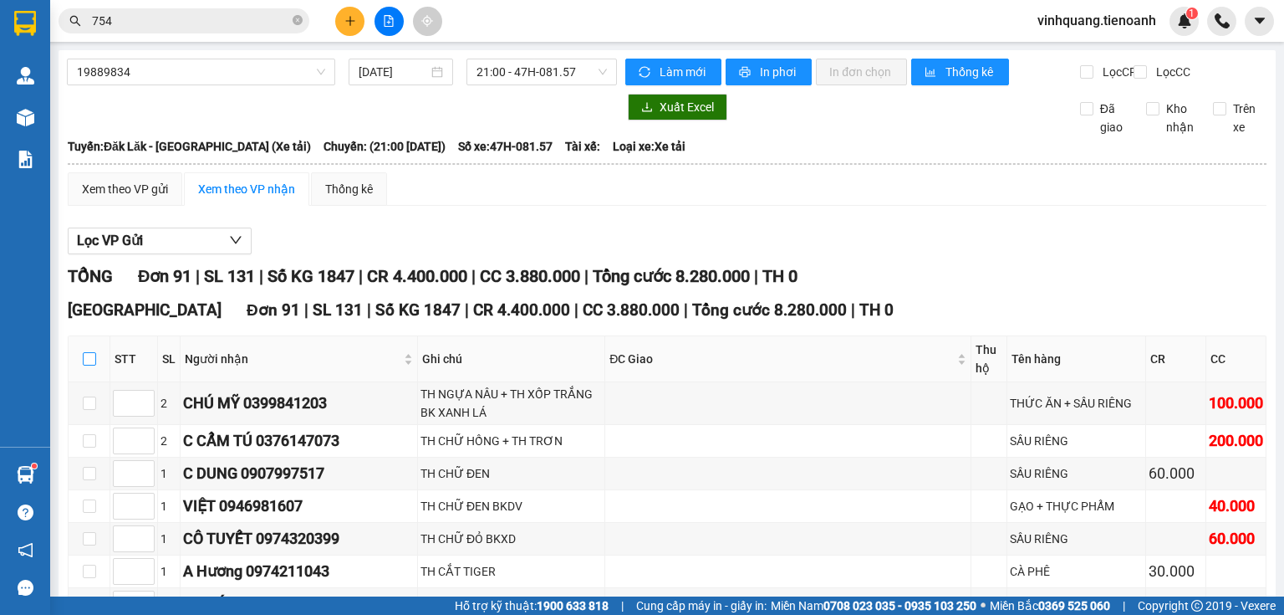
checkbox input "true"
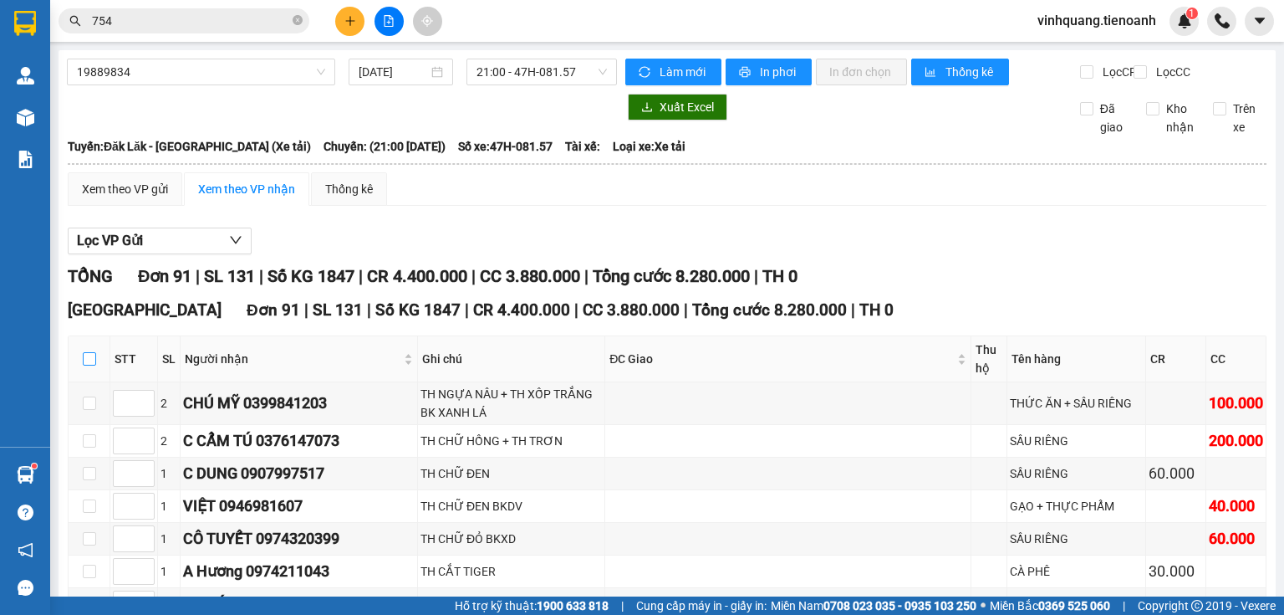
checkbox input "true"
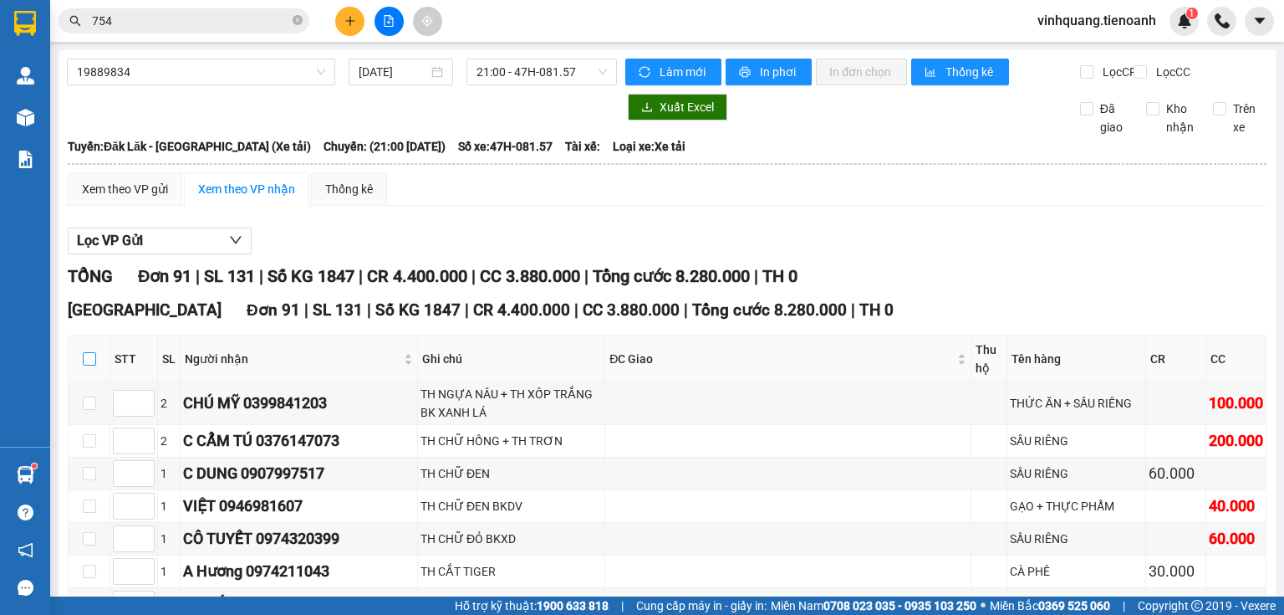
checkbox input "true"
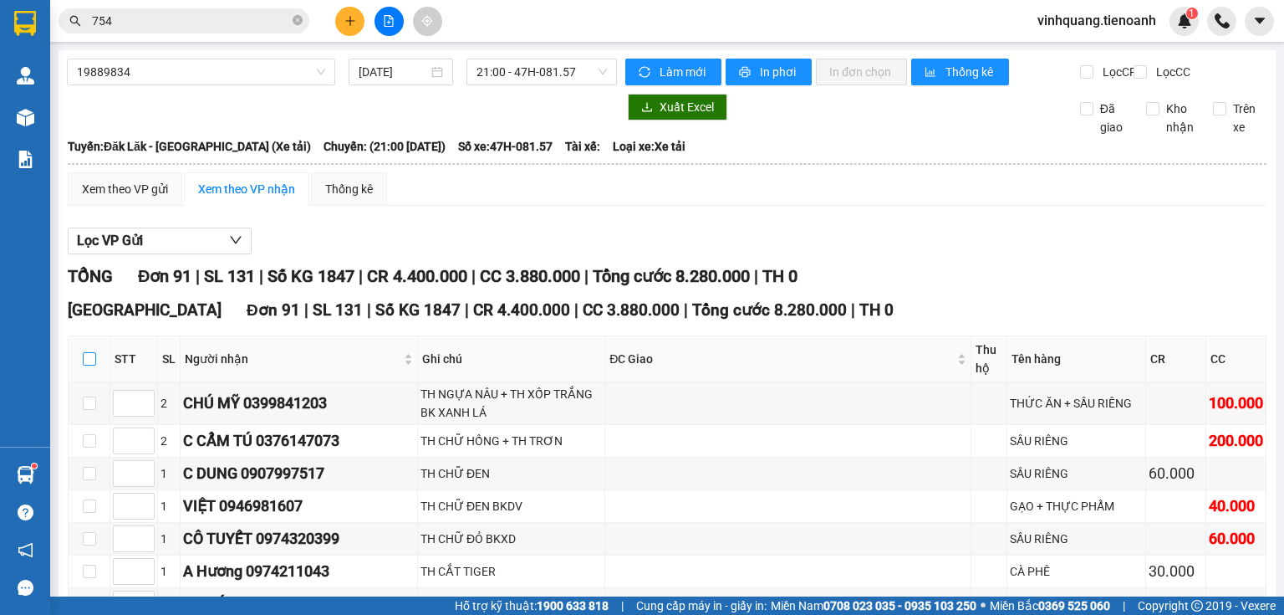
checkbox input "true"
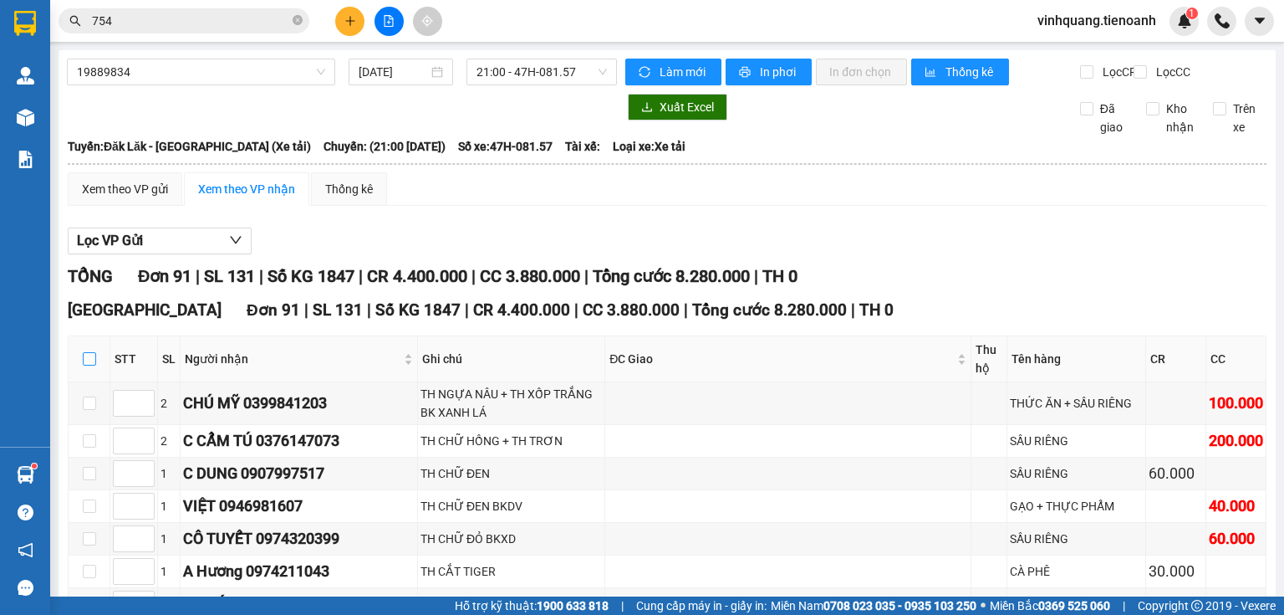
checkbox input "true"
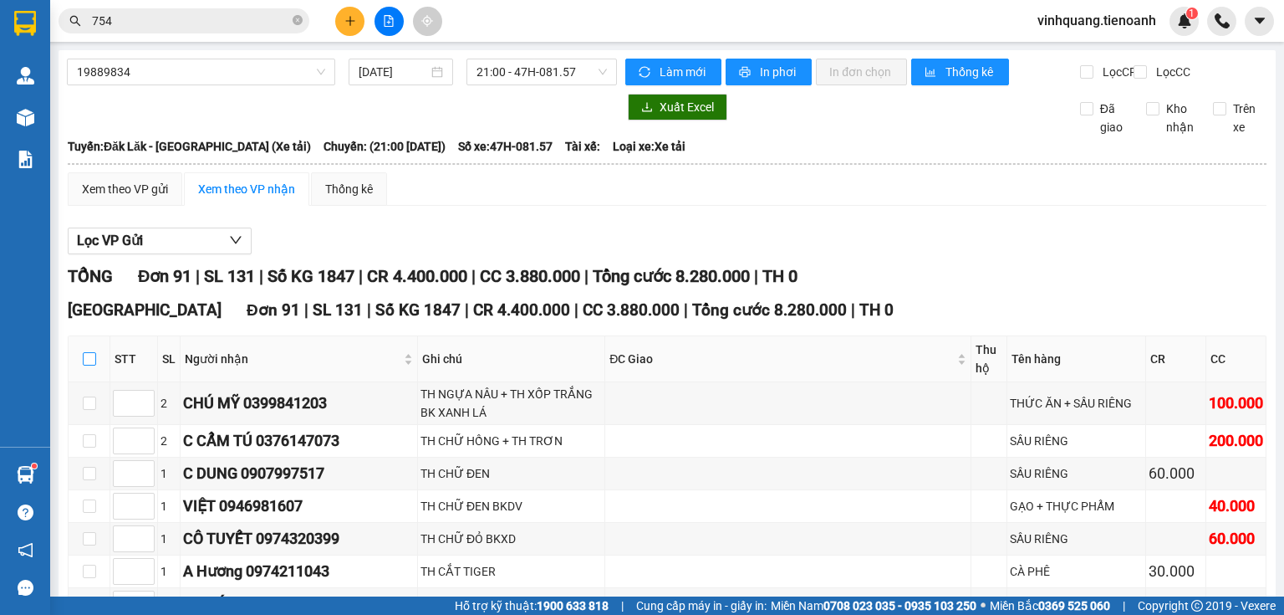
checkbox input "true"
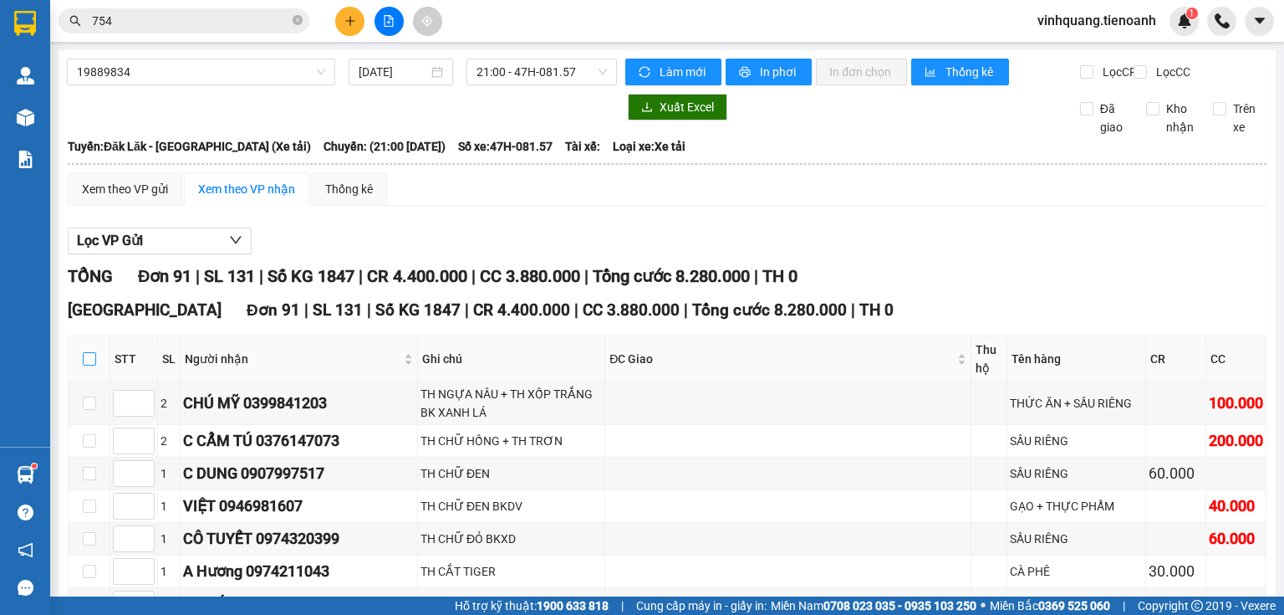
checkbox input "true"
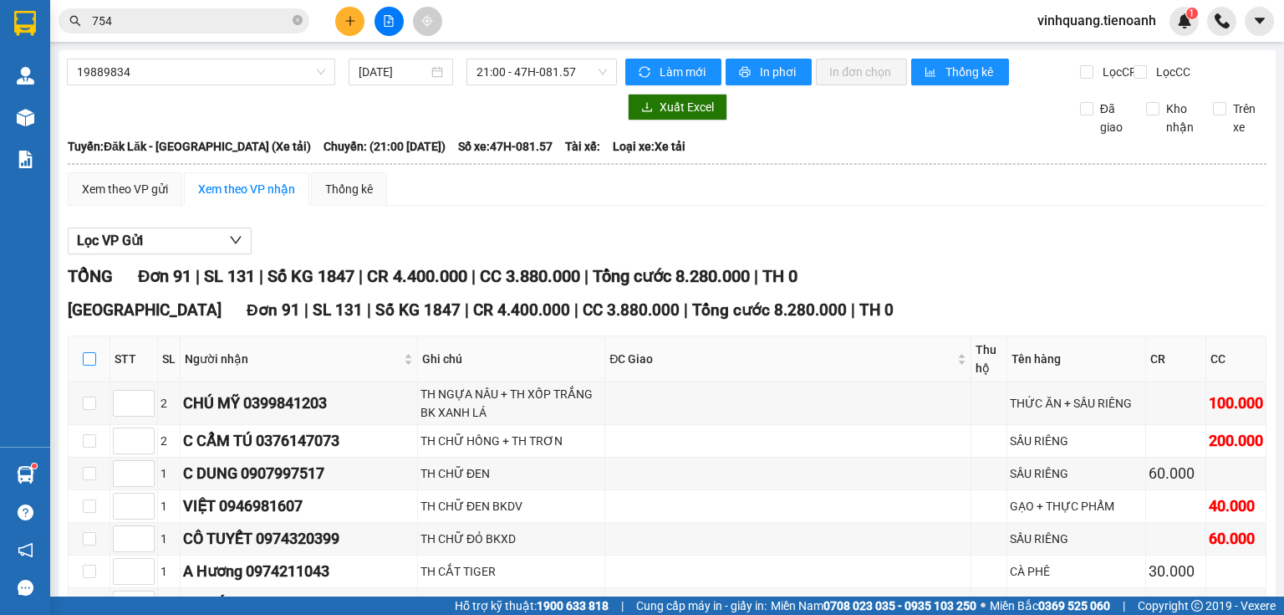
checkbox input "true"
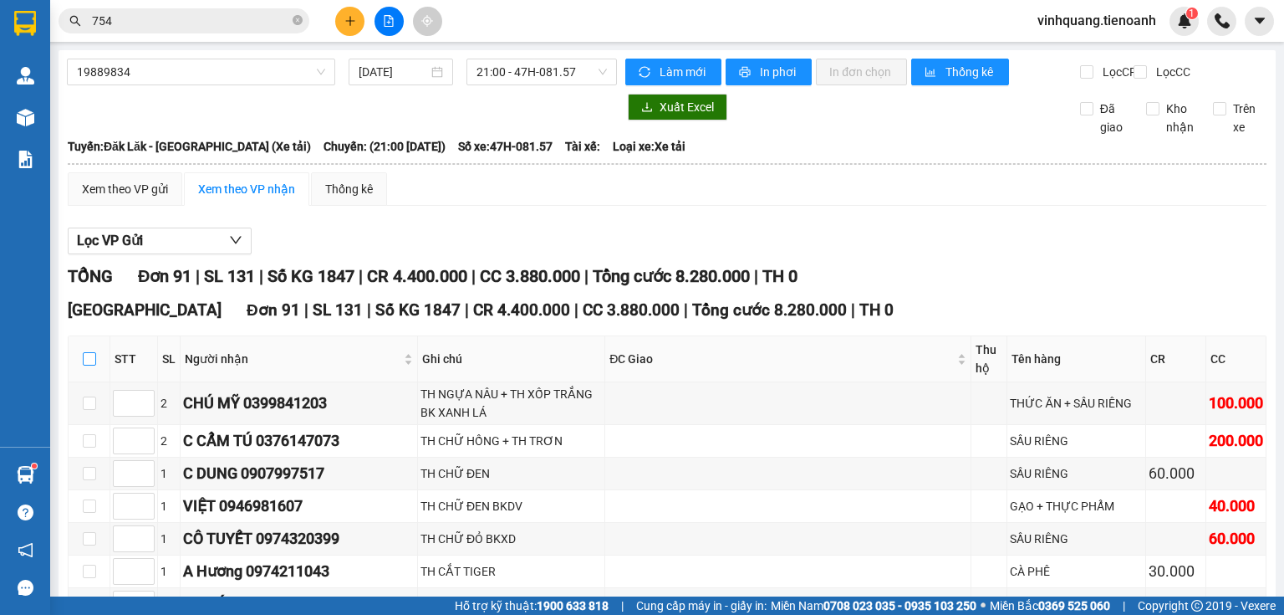
checkbox input "true"
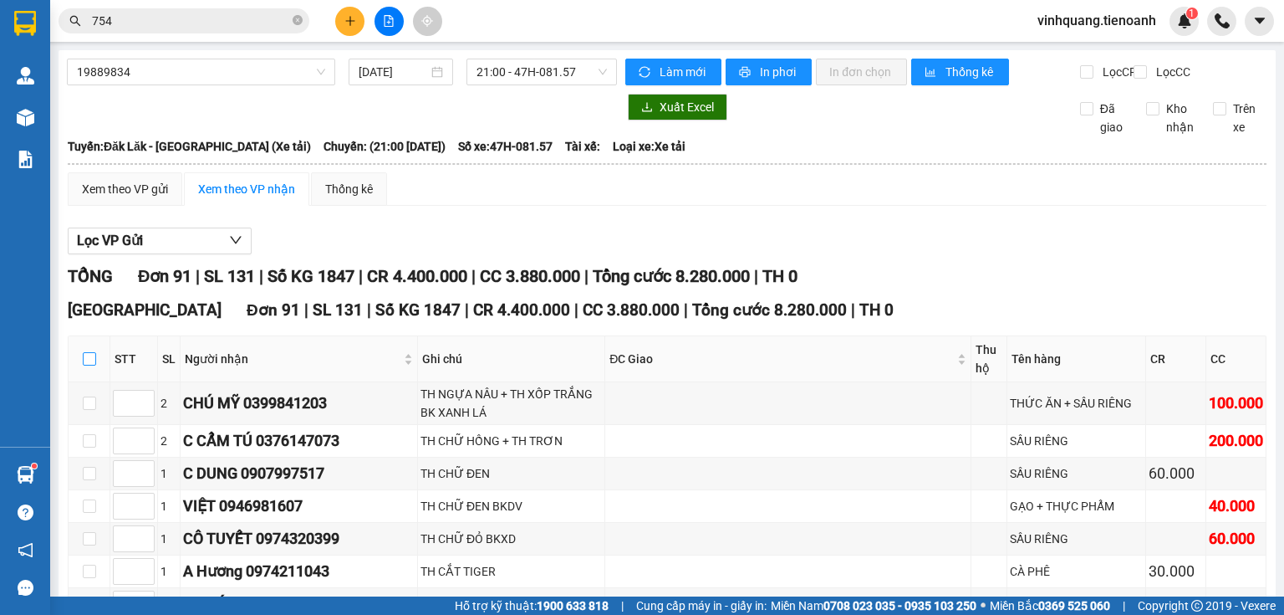
checkbox input "true"
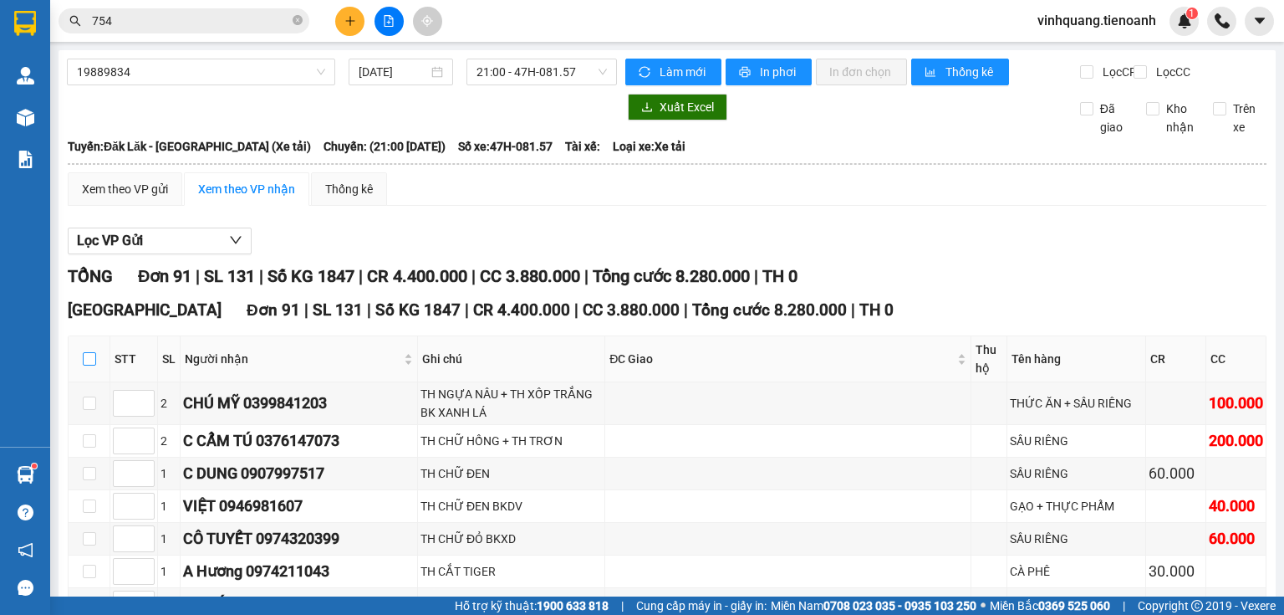
checkbox input "true"
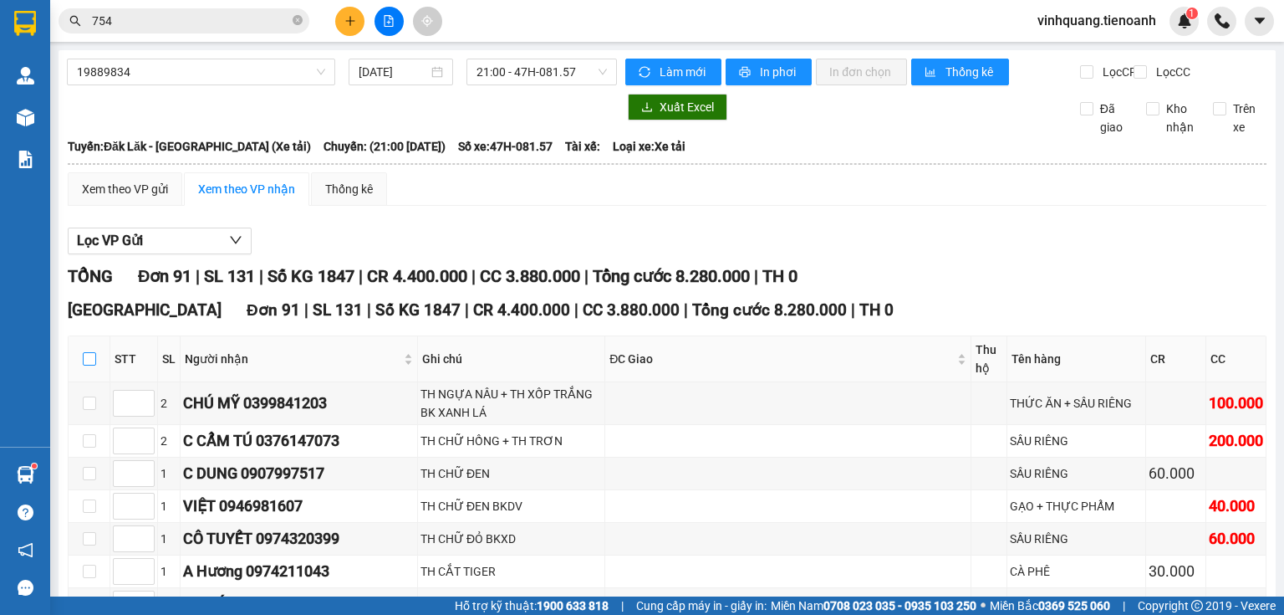
checkbox input "true"
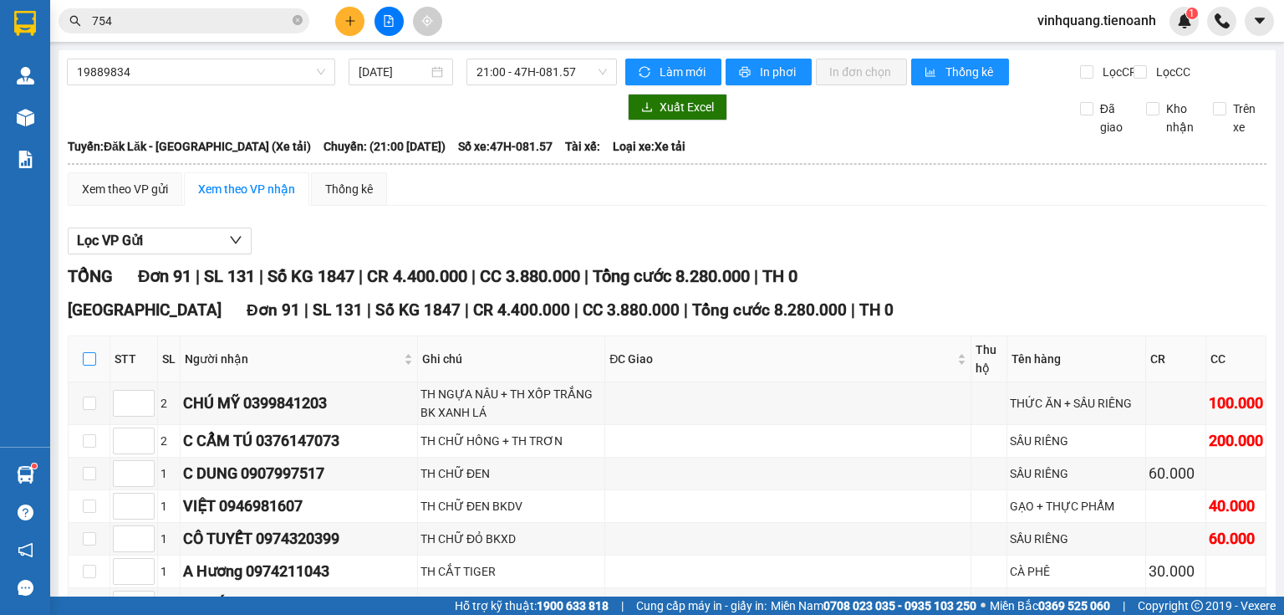
checkbox input "true"
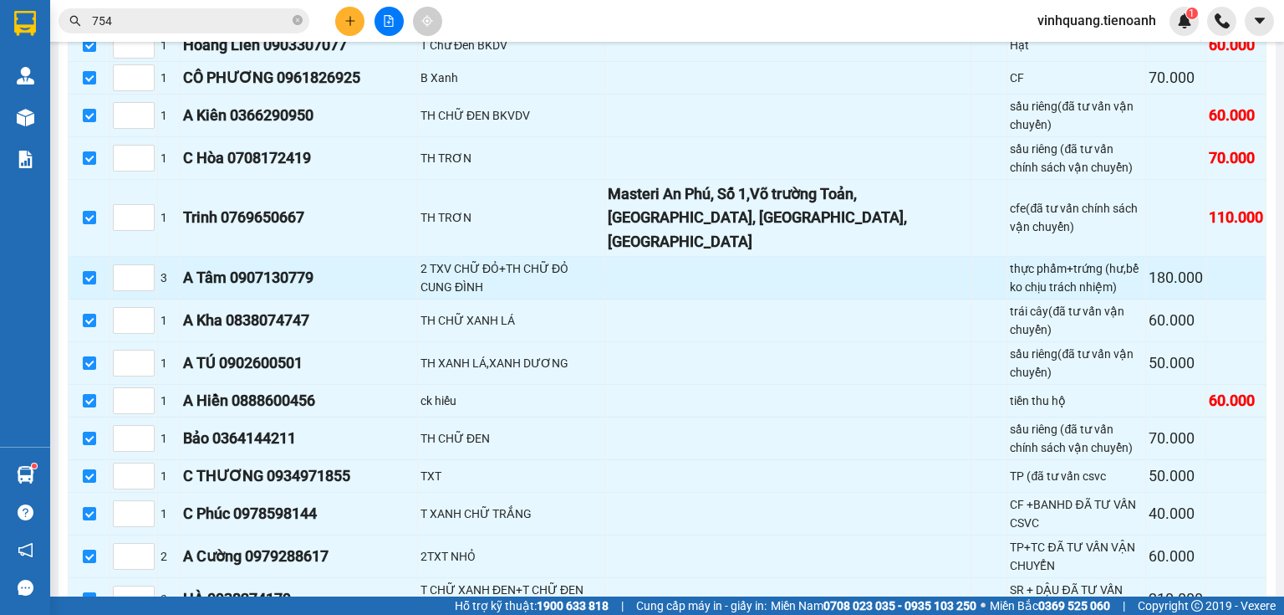
scroll to position [3067, 0]
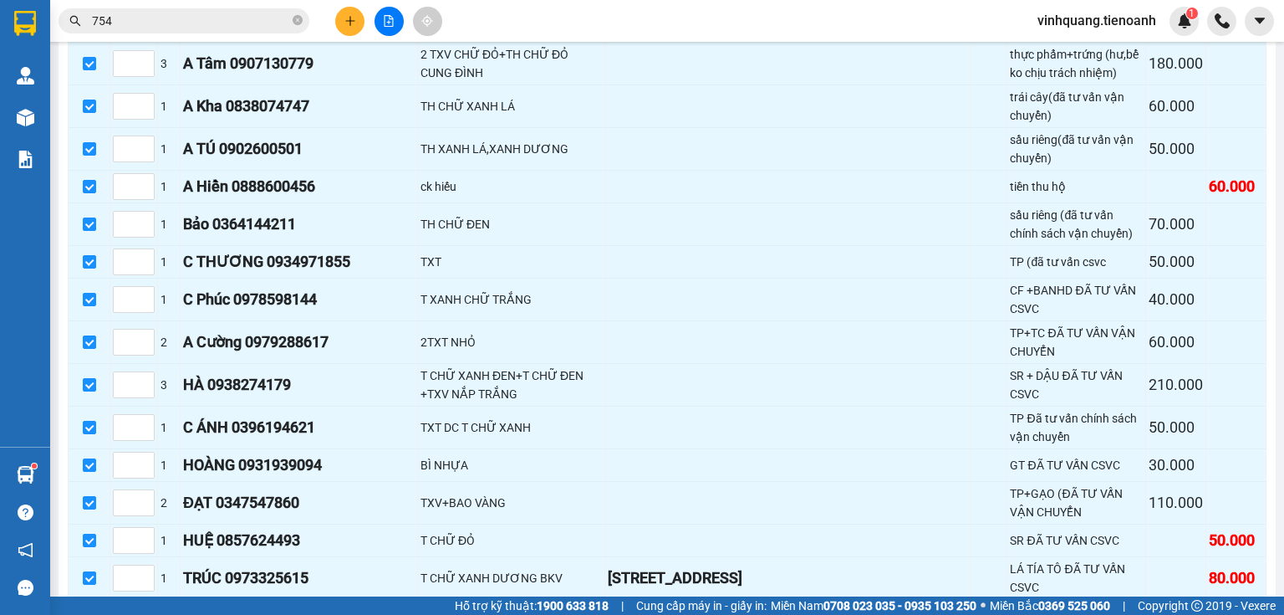
click at [290, 614] on span "Nhập kho nhận" at bounding box center [330, 625] width 81 height 18
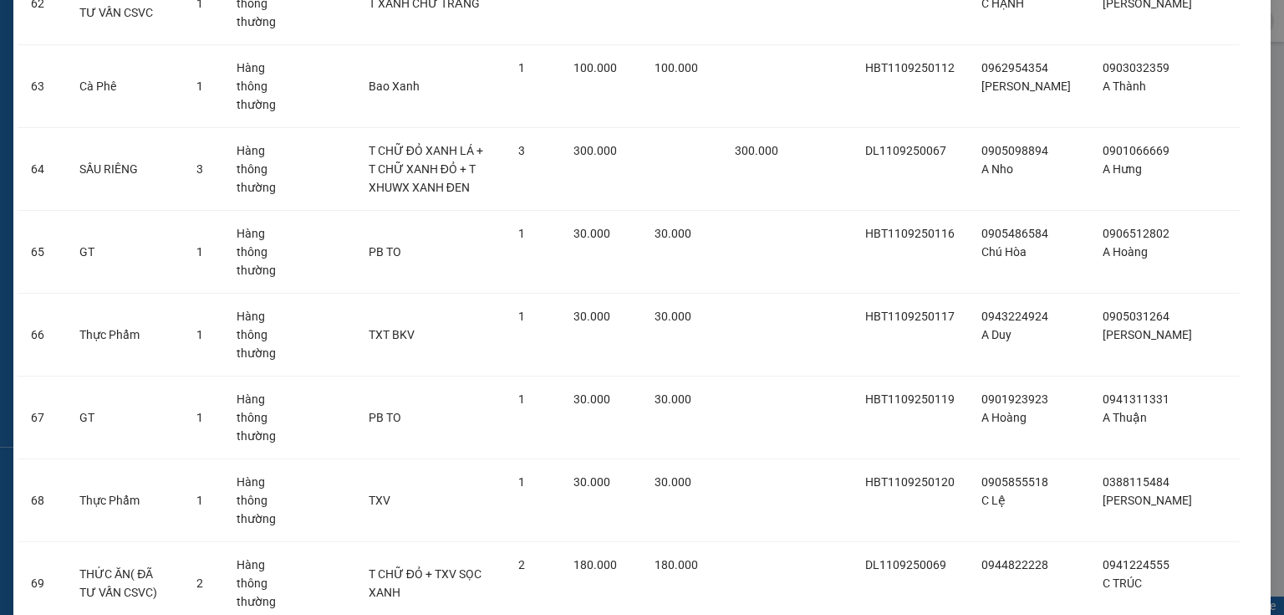
scroll to position [7147, 0]
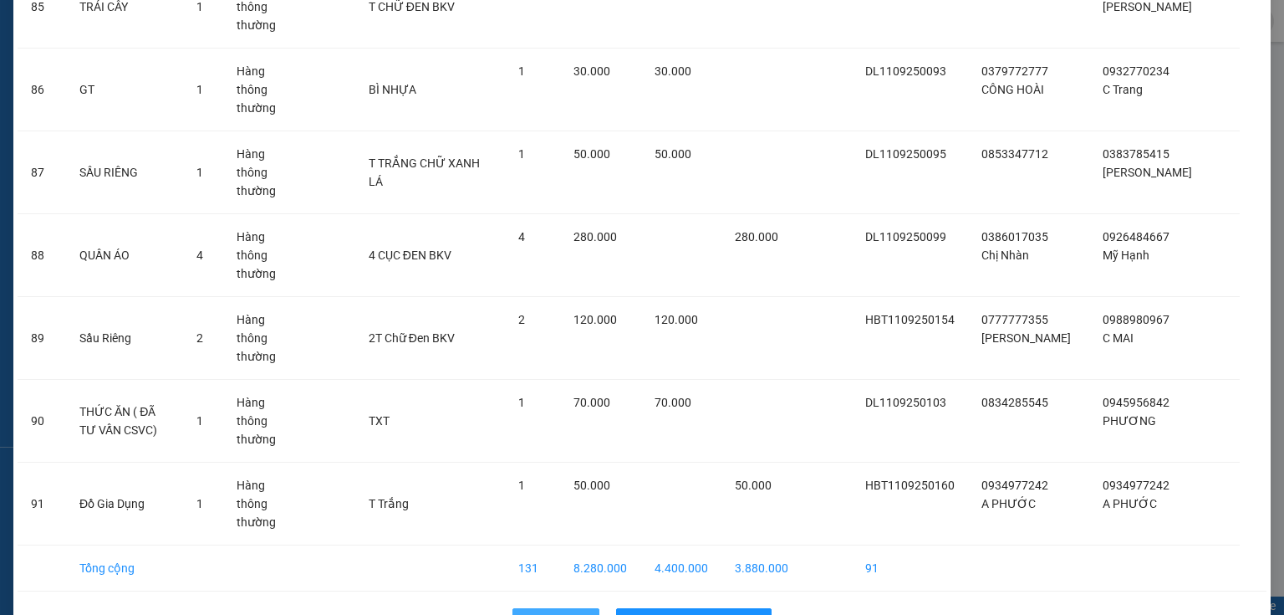
click at [535, 608] on button "Quay lại" at bounding box center [556, 621] width 87 height 27
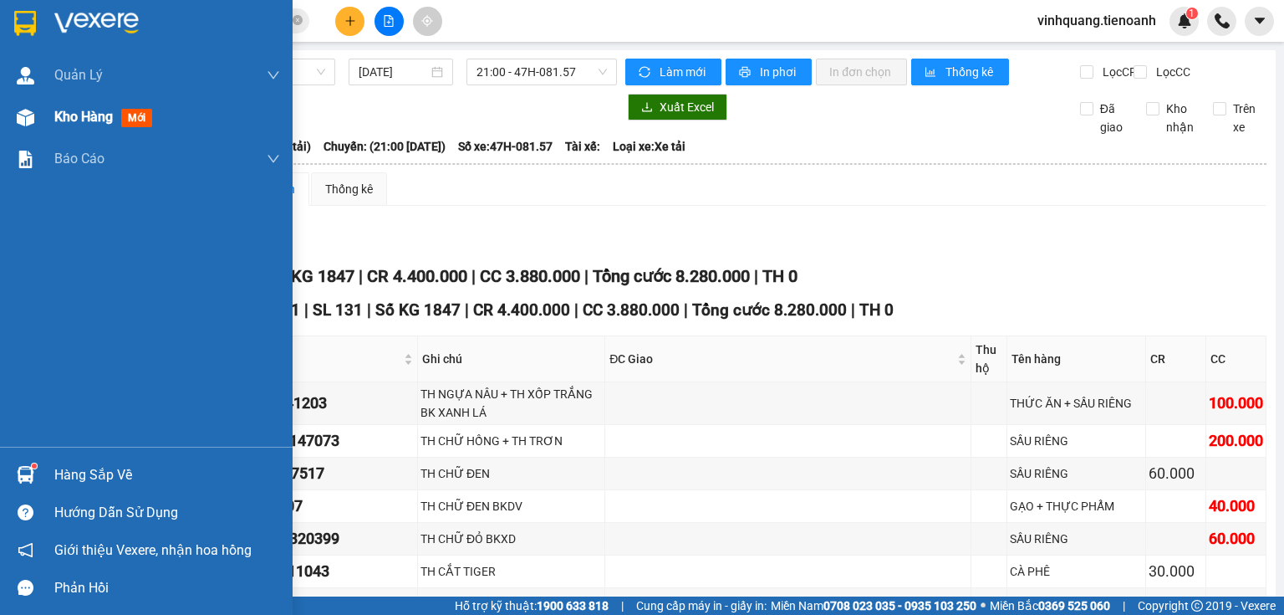
click at [64, 123] on span "Kho hàng" at bounding box center [83, 117] width 59 height 16
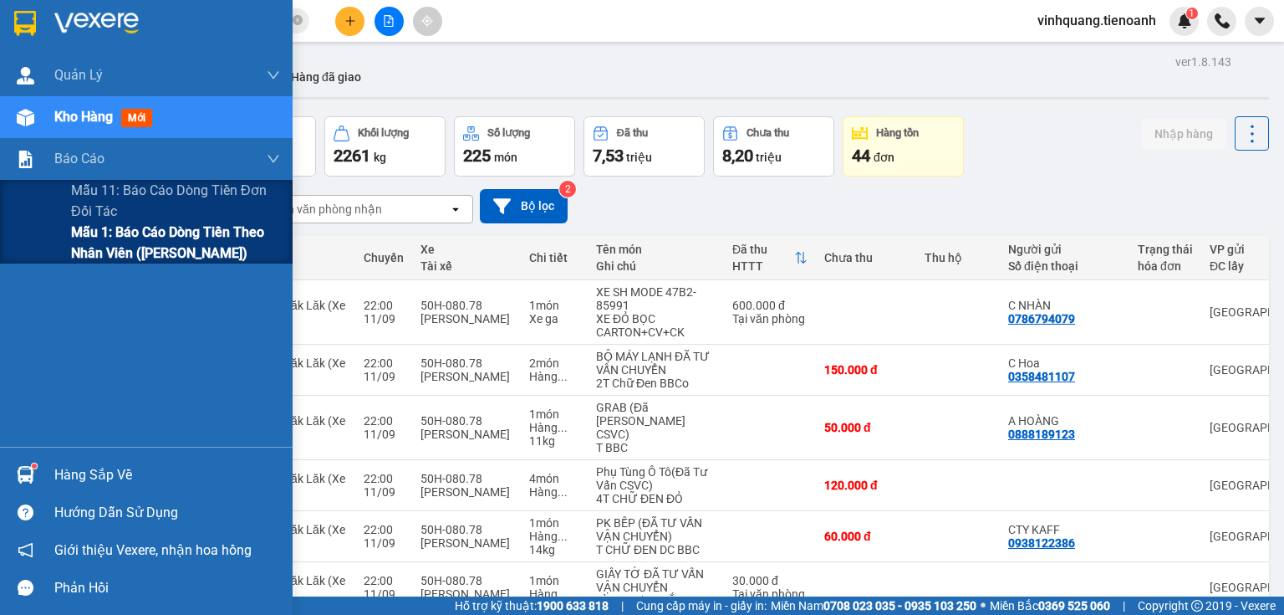
click at [103, 241] on span "Mẫu 1: Báo cáo dòng tiền theo nhân viên ([PERSON_NAME])" at bounding box center [175, 243] width 209 height 42
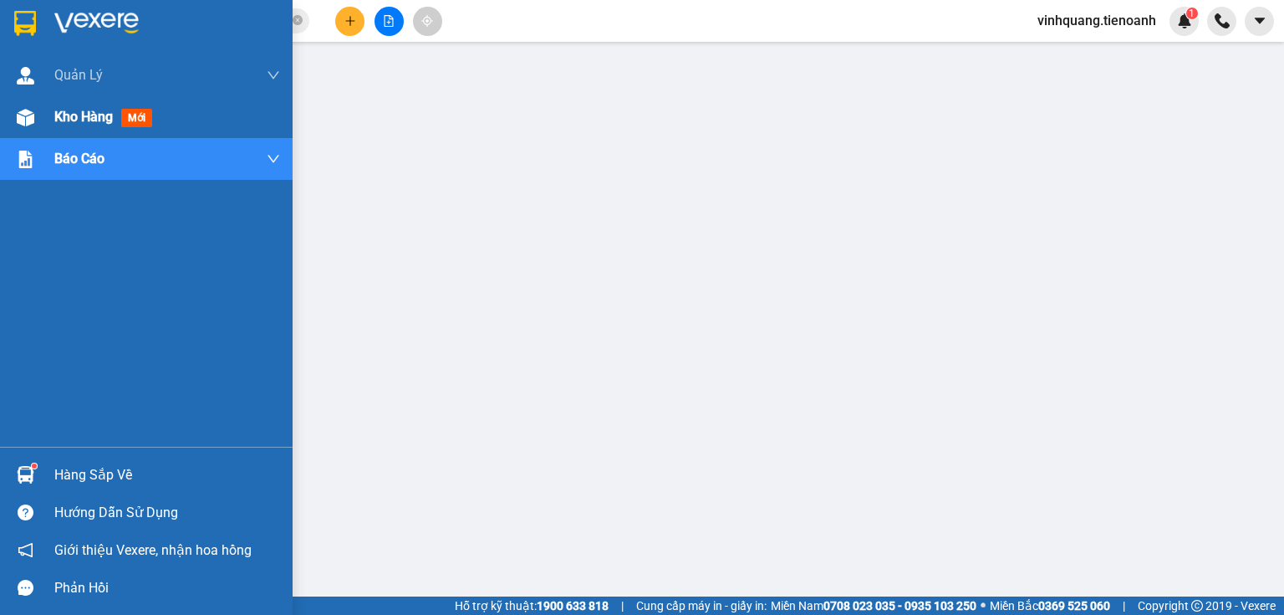
click at [0, 105] on div "Kho hàng mới" at bounding box center [146, 117] width 293 height 42
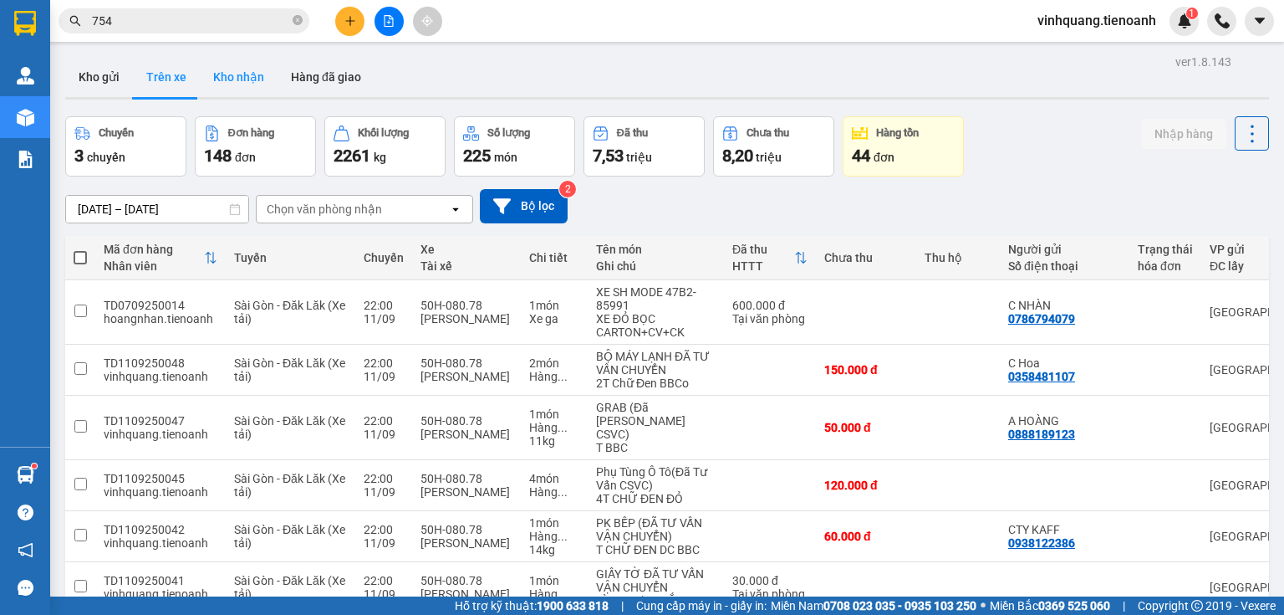
click at [254, 79] on button "Kho nhận" at bounding box center [239, 77] width 78 height 40
type input "[DATE] – [DATE]"
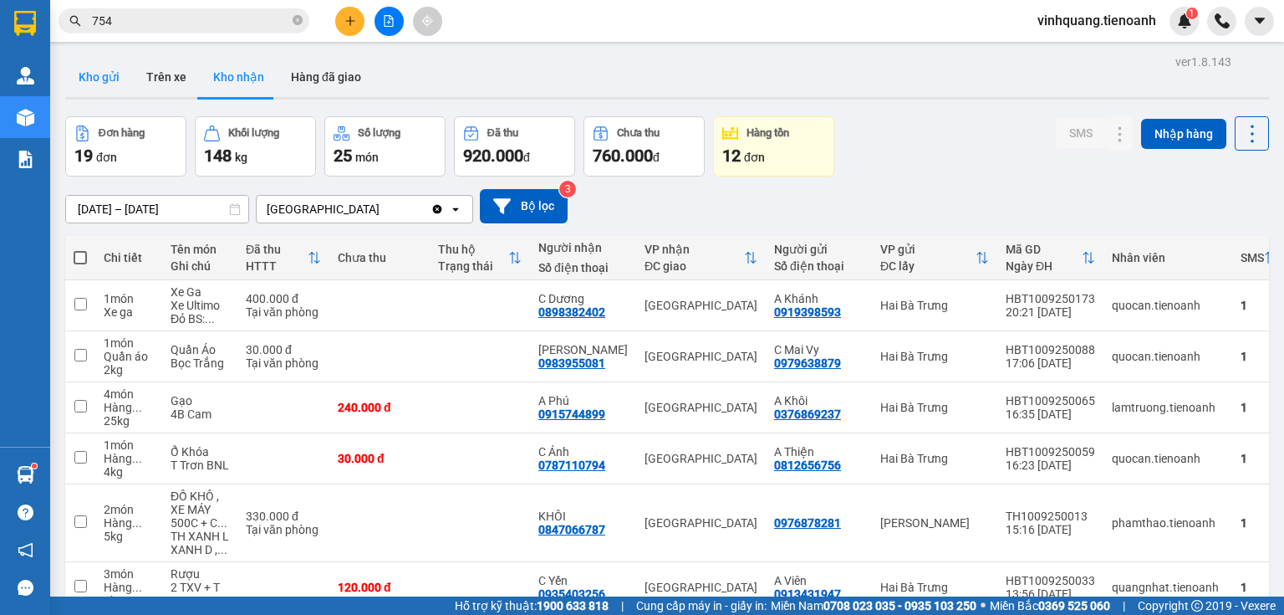
click at [110, 85] on button "Kho gửi" at bounding box center [99, 77] width 68 height 40
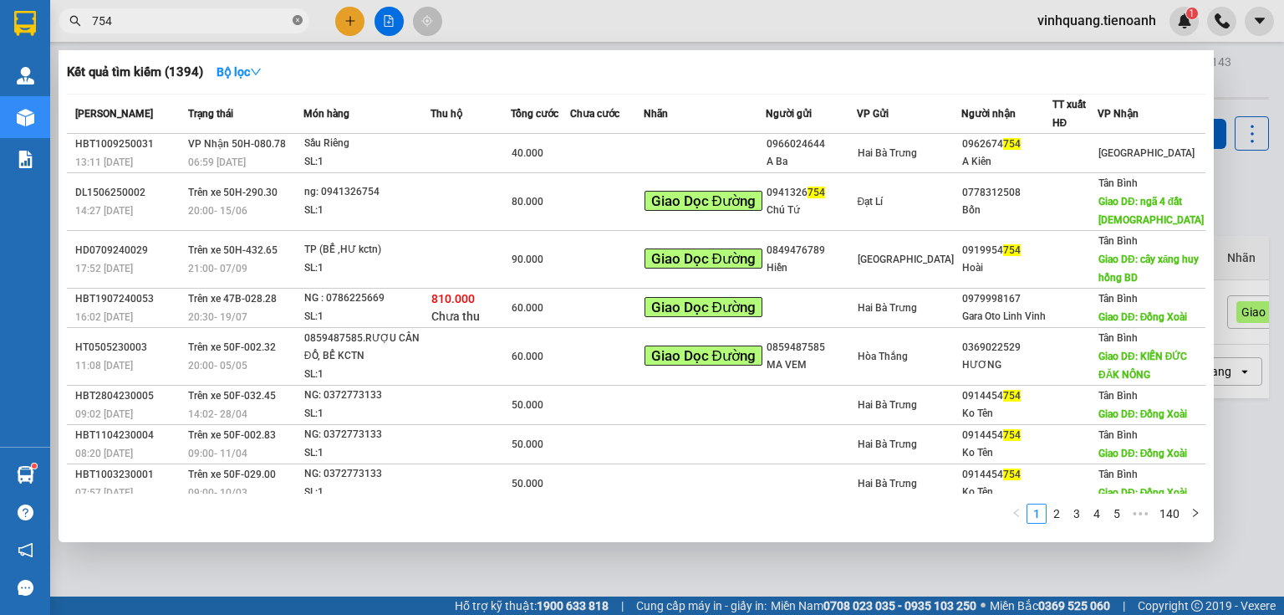
click at [301, 19] on icon "close-circle" at bounding box center [298, 20] width 10 height 10
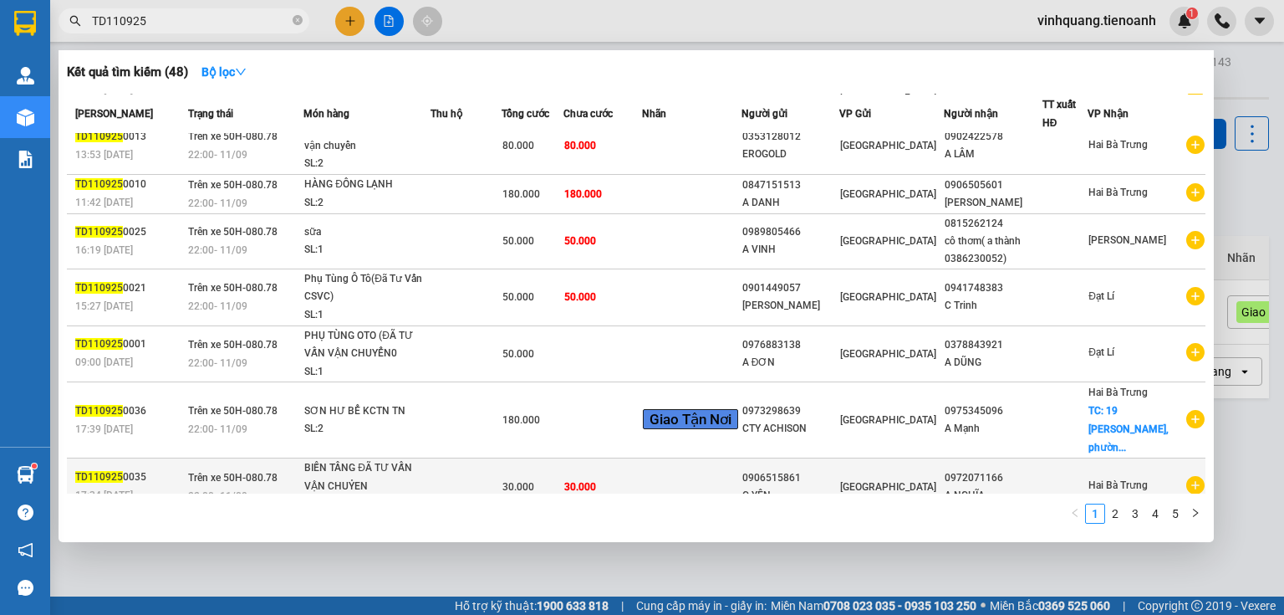
scroll to position [151, 0]
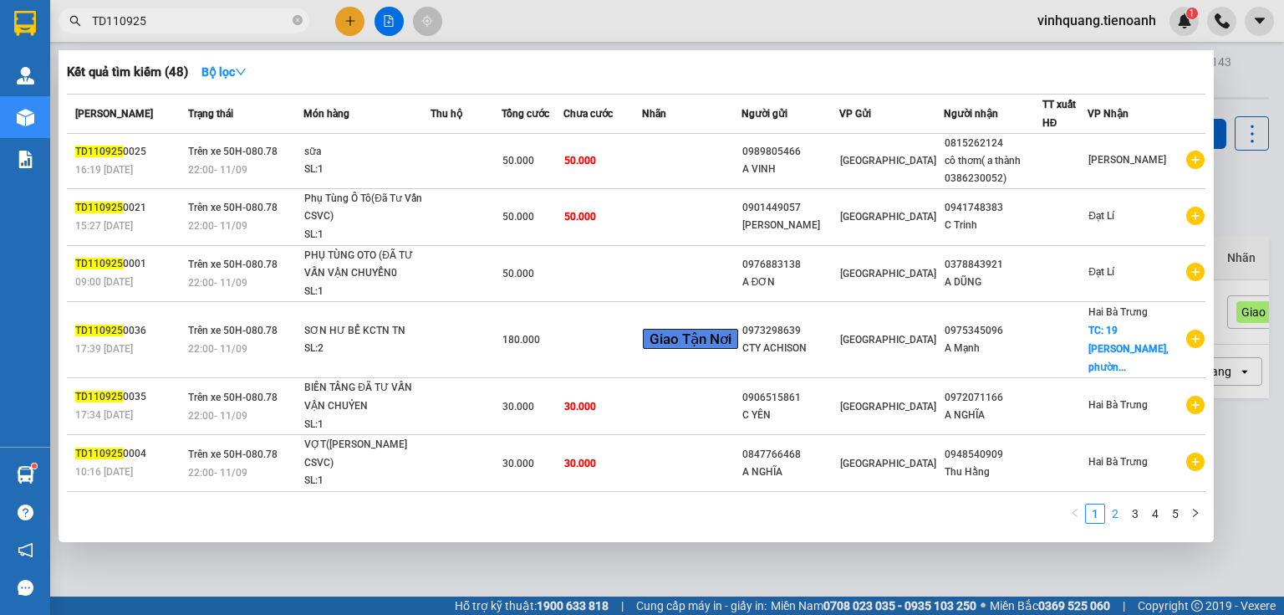
type input "TD110925"
click at [1117, 520] on link "2" at bounding box center [1115, 513] width 18 height 18
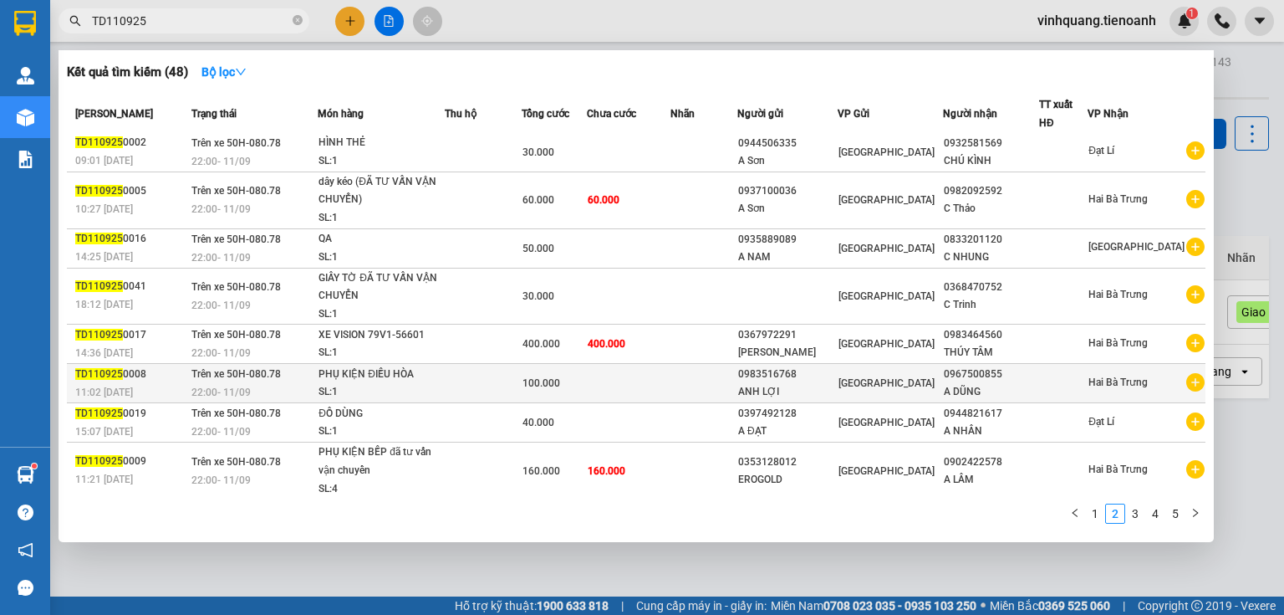
scroll to position [99, 0]
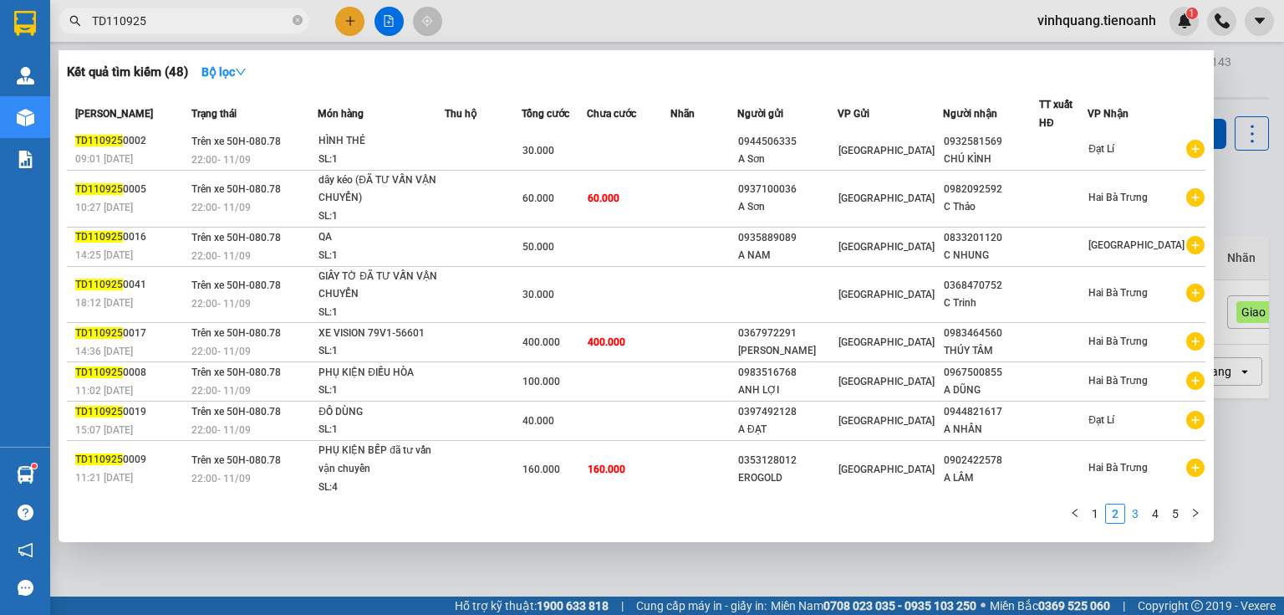
click at [1142, 521] on link "3" at bounding box center [1135, 513] width 18 height 18
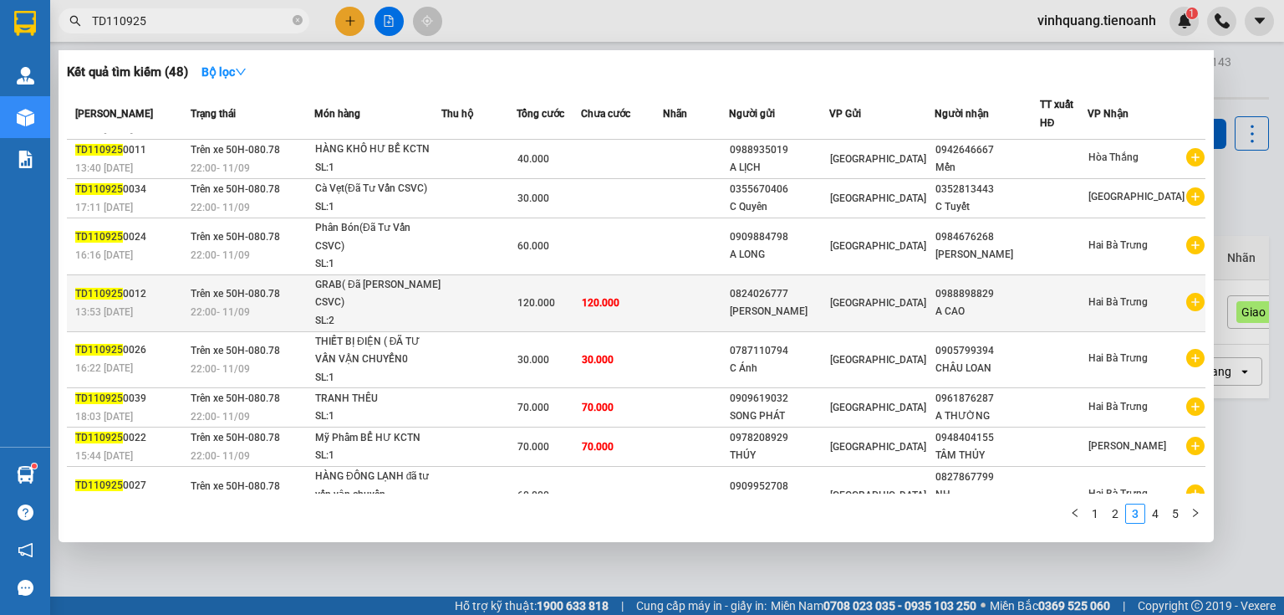
scroll to position [0, 0]
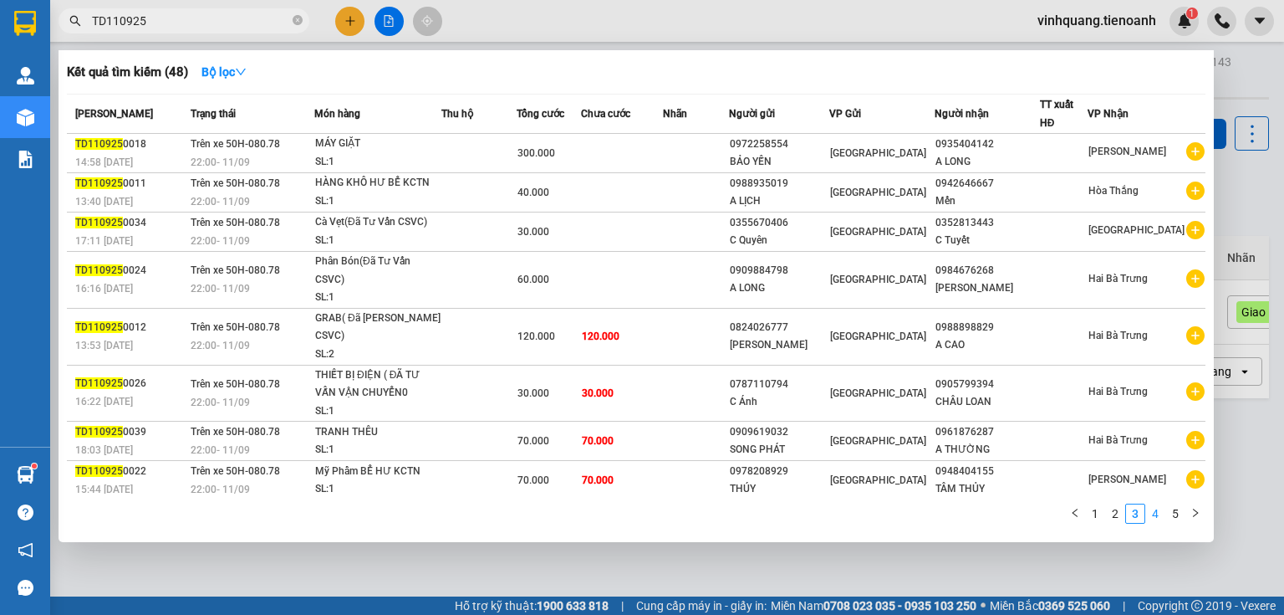
click at [1156, 508] on link "4" at bounding box center [1155, 513] width 18 height 18
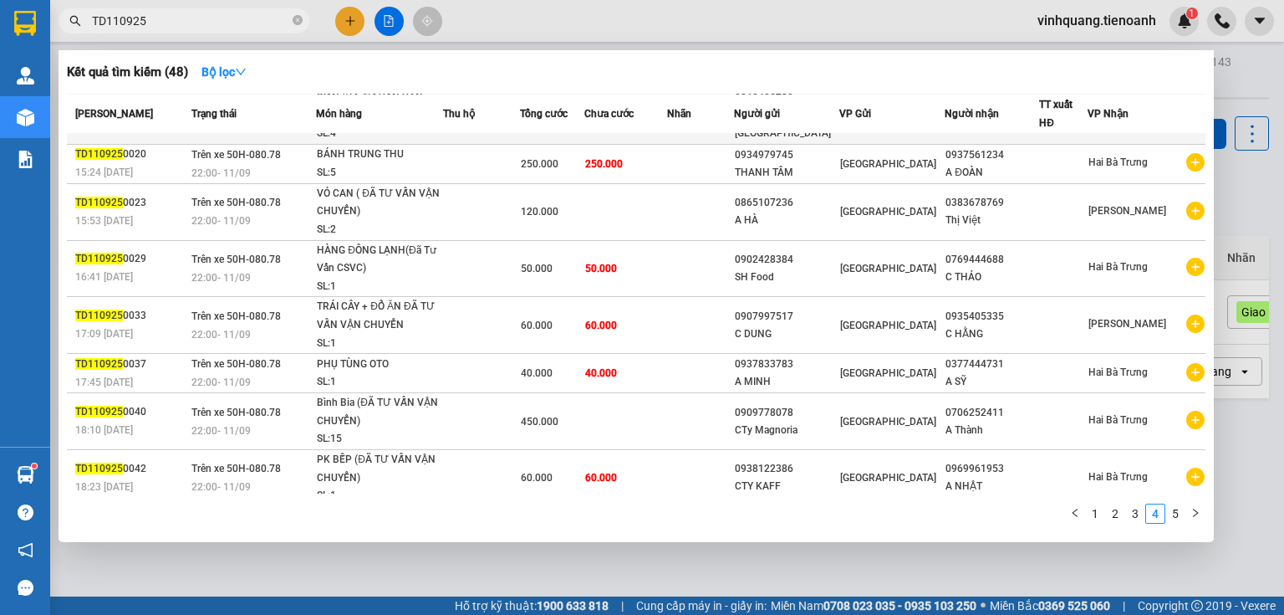
scroll to position [134, 0]
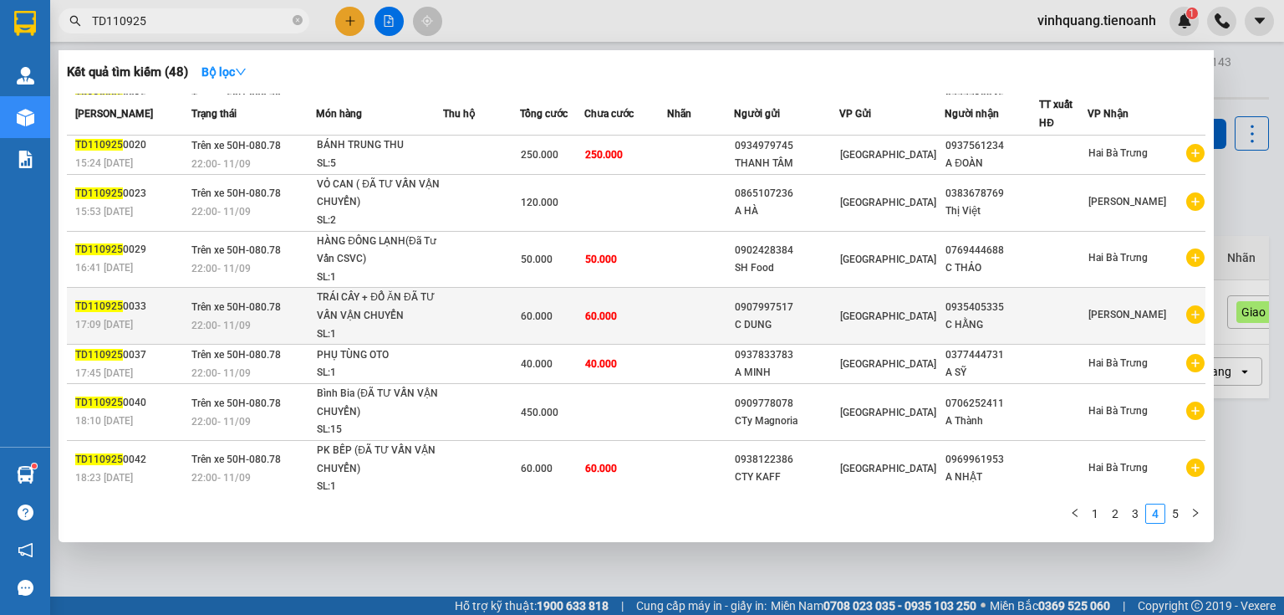
click at [720, 318] on td at bounding box center [700, 316] width 67 height 57
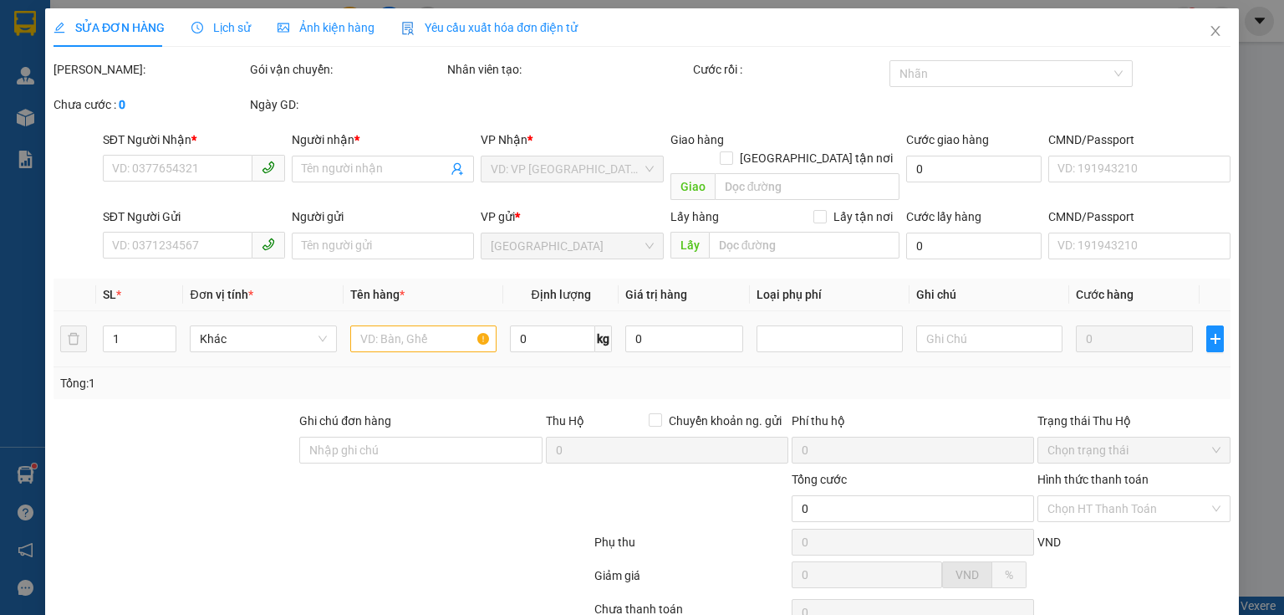
type input "0935405335"
type input "C HẰNG"
type input "0907997517"
type input "C DUNG"
type input "066182000194"
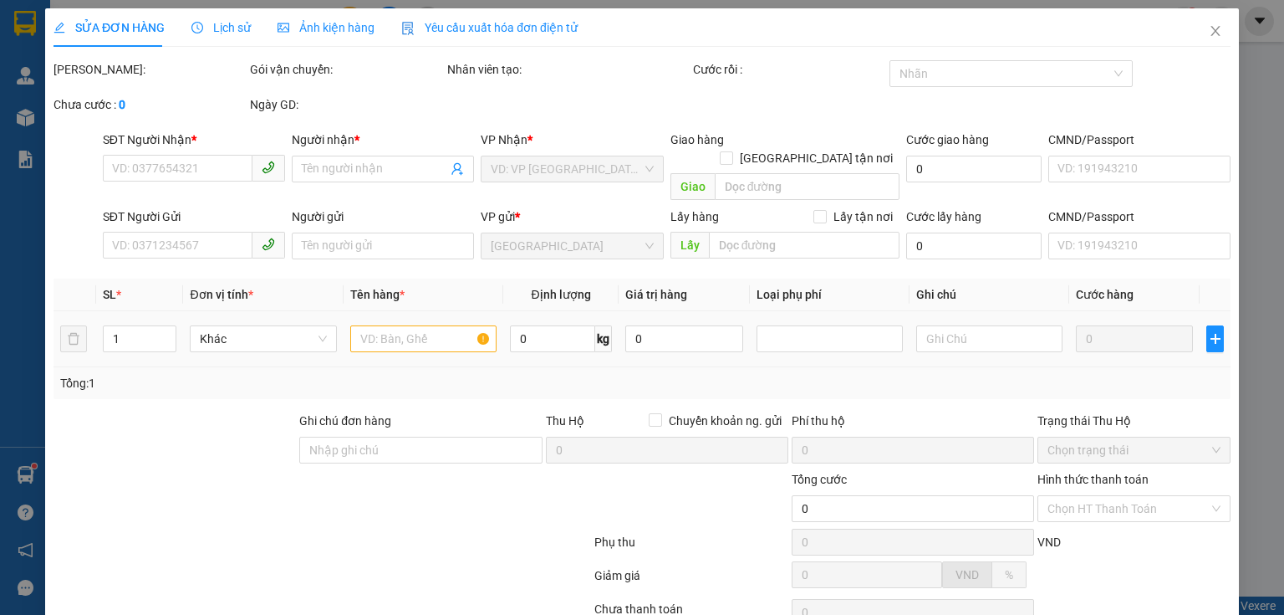
type input "60.000"
